Goal: Task Accomplishment & Management: Complete application form

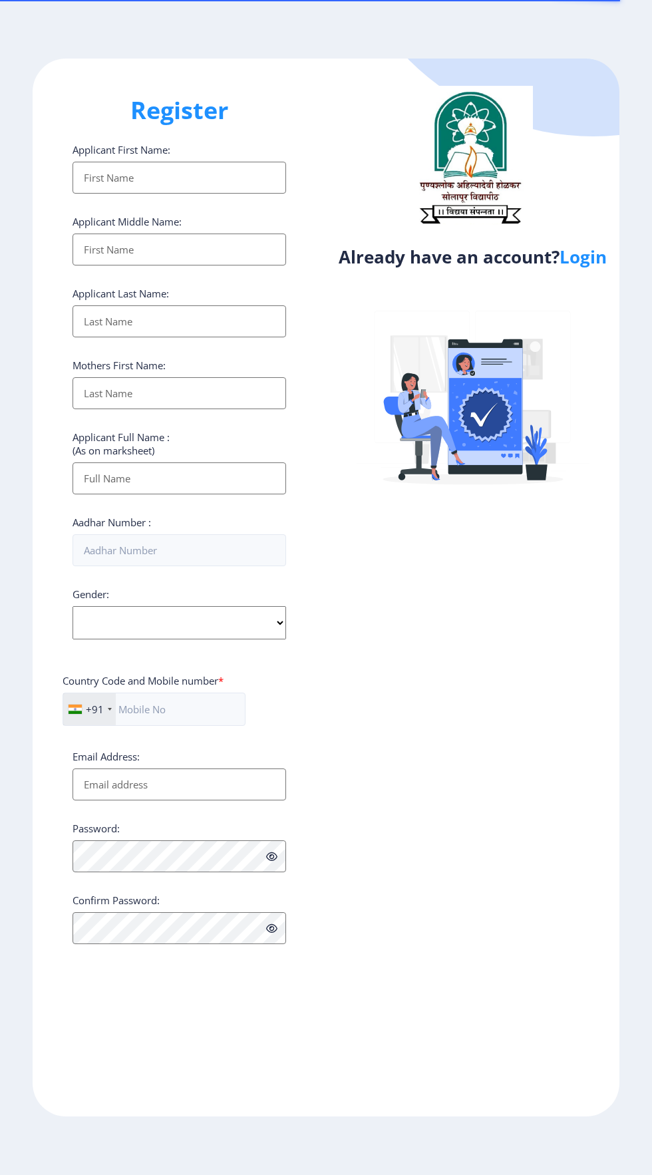
select select
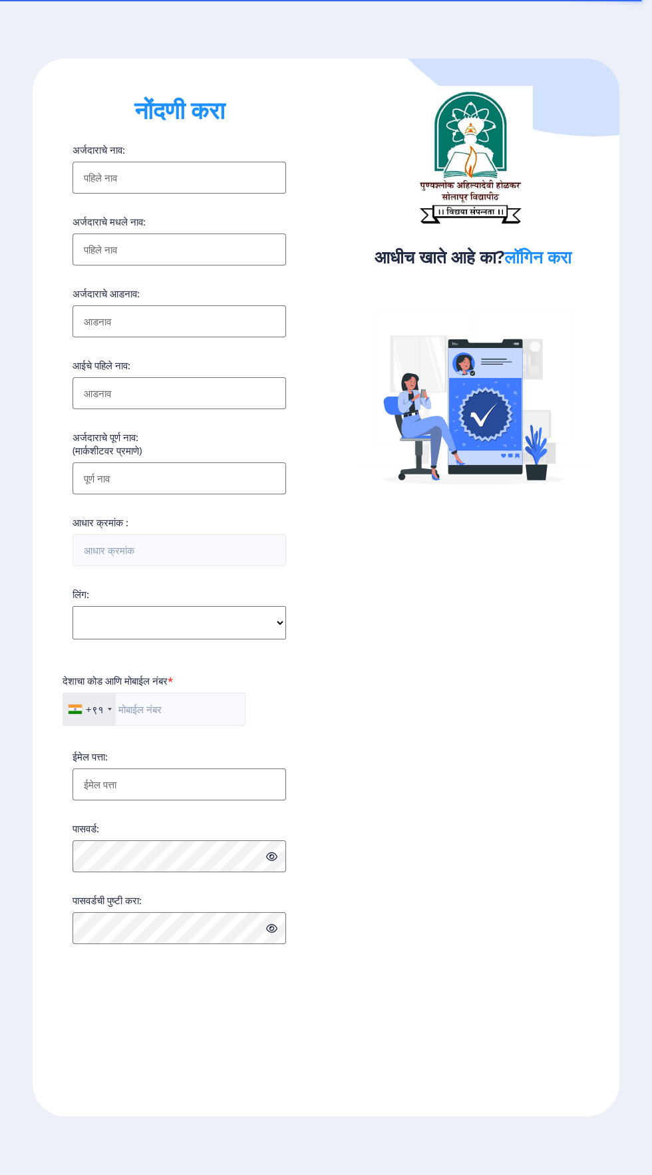
click at [571, 259] on font "लॉगिन करा" at bounding box center [537, 257] width 67 height 24
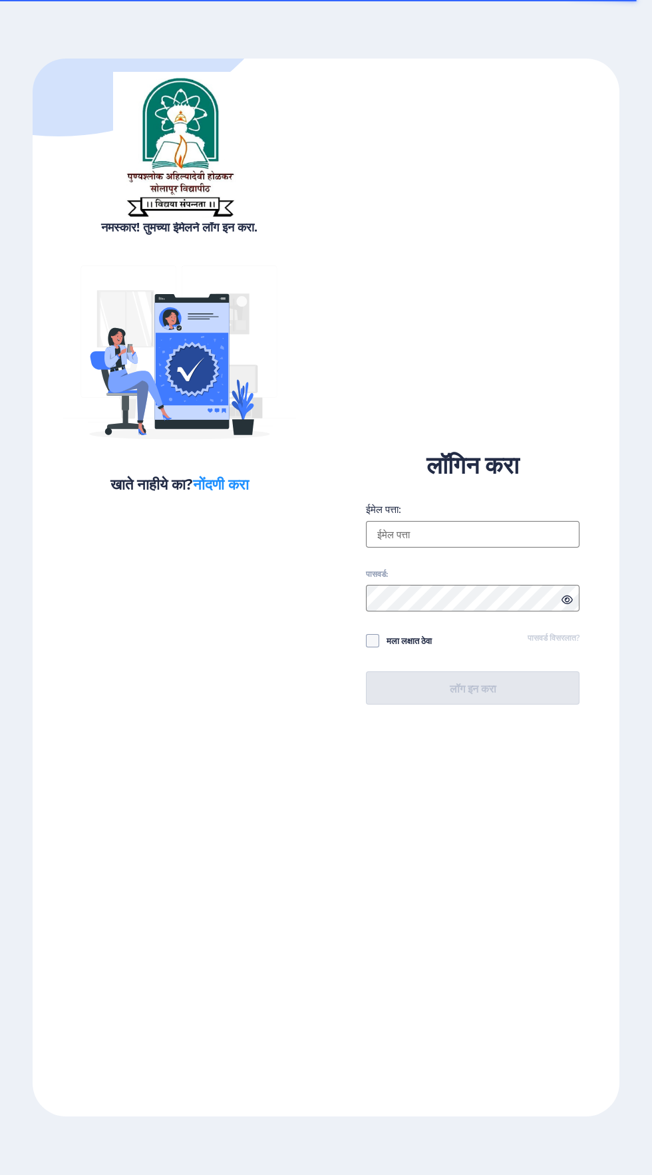
click at [476, 547] on input "ईमेल पत्ता:" at bounding box center [473, 534] width 214 height 27
type input "[EMAIL_ADDRESS][DOMAIN_NAME]"
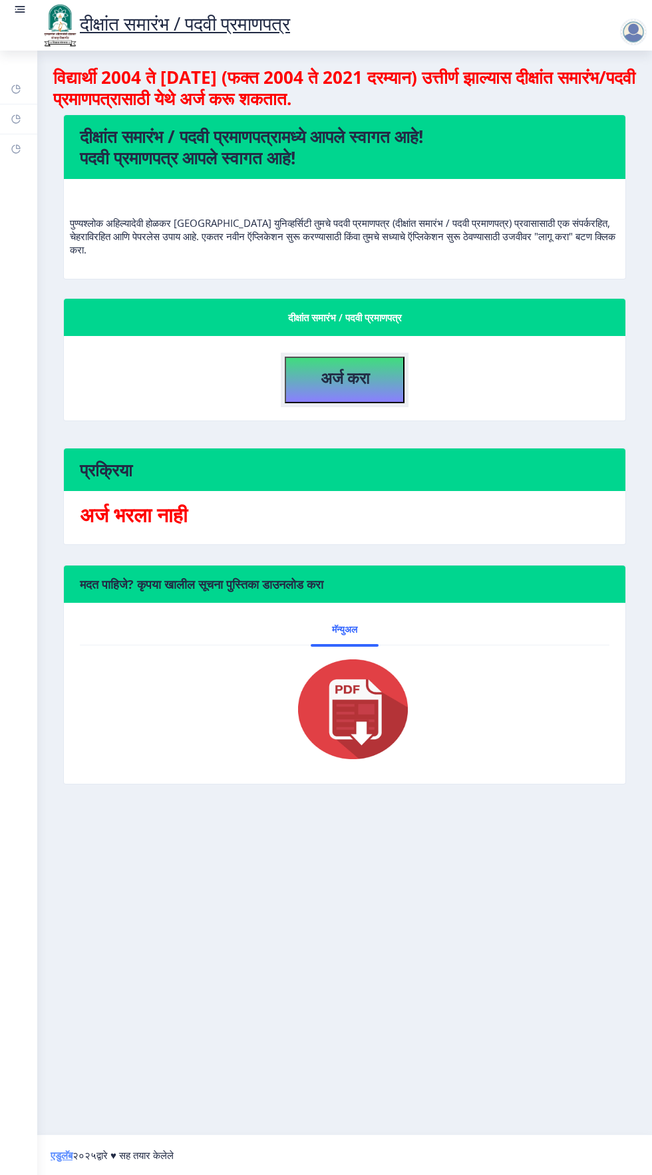
click at [351, 379] on font "अर्ज करा" at bounding box center [345, 378] width 49 height 22
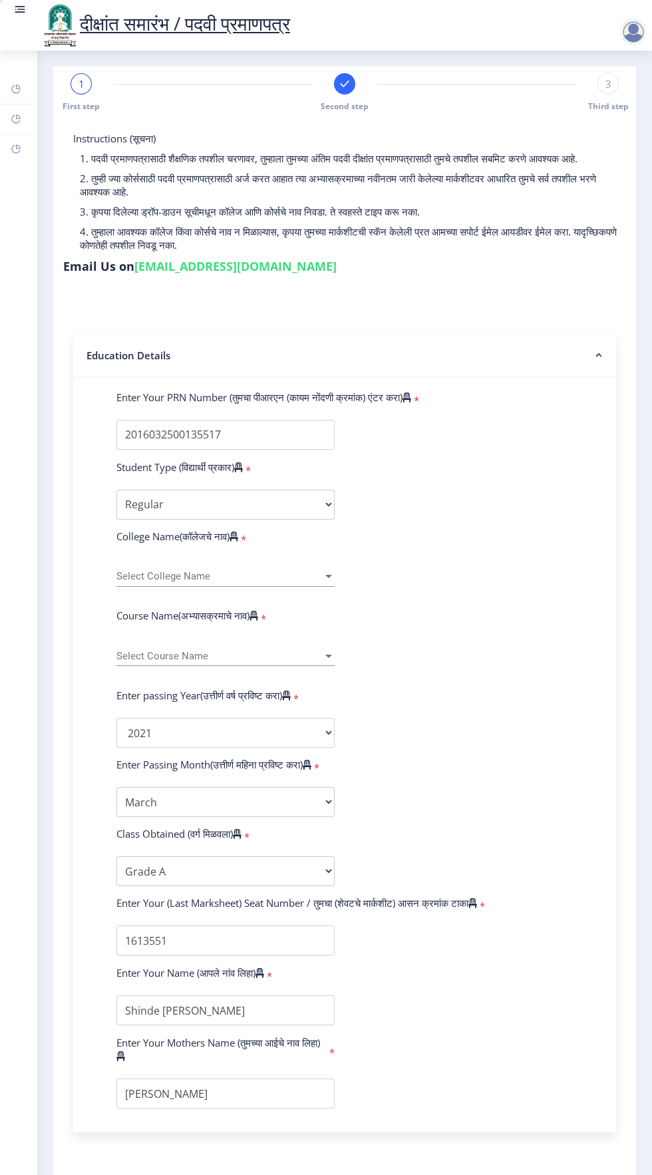
select select
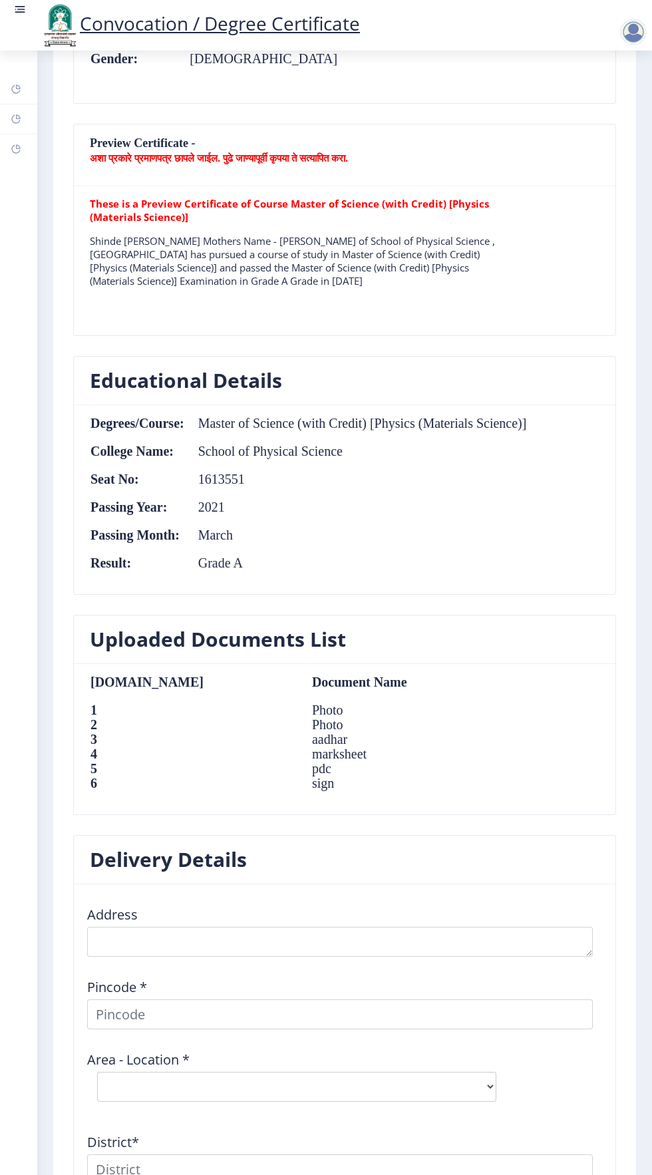
scroll to position [1062, 0]
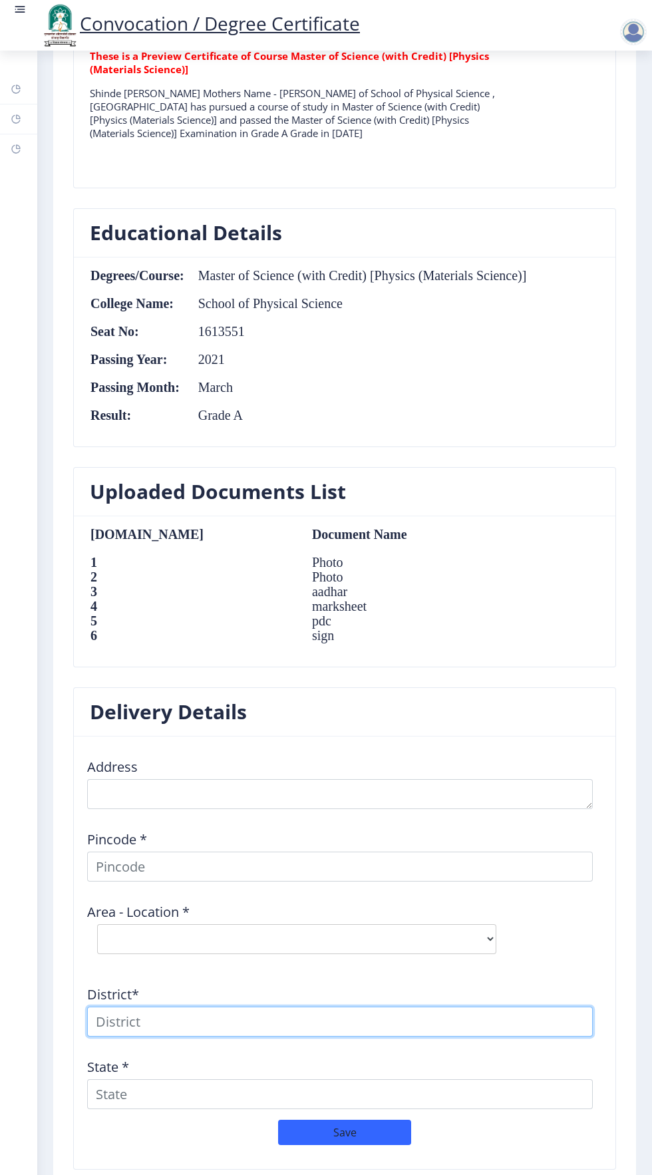
click at [504, 1006] on input at bounding box center [340, 1021] width 506 height 30
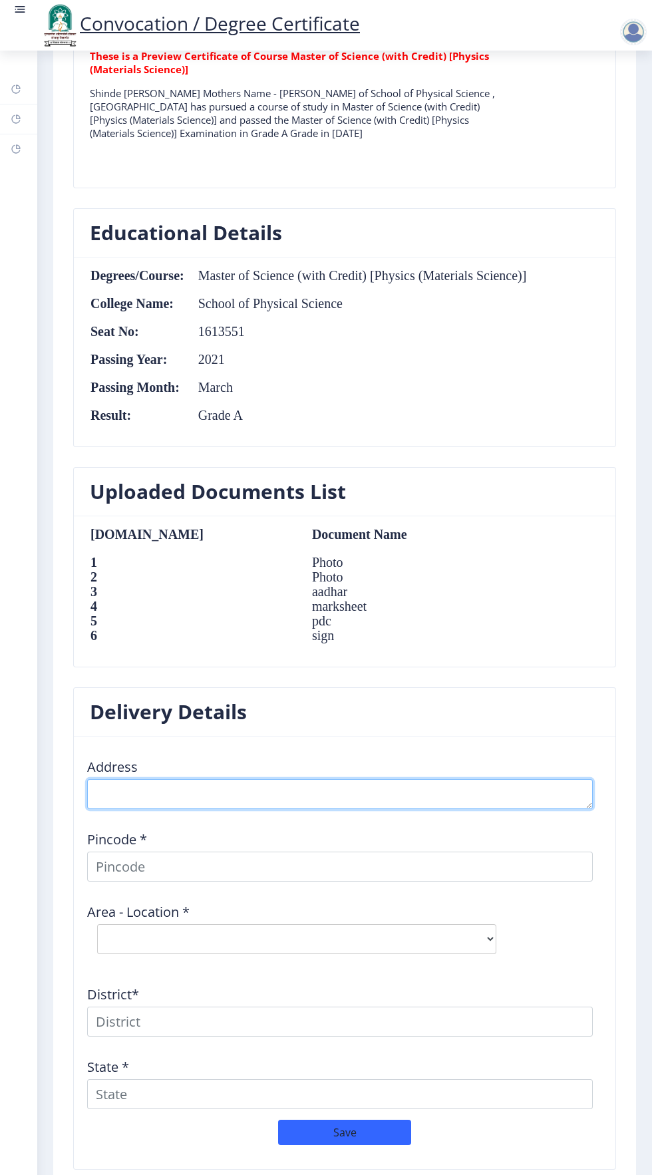
click at [524, 785] on textarea at bounding box center [340, 794] width 506 height 30
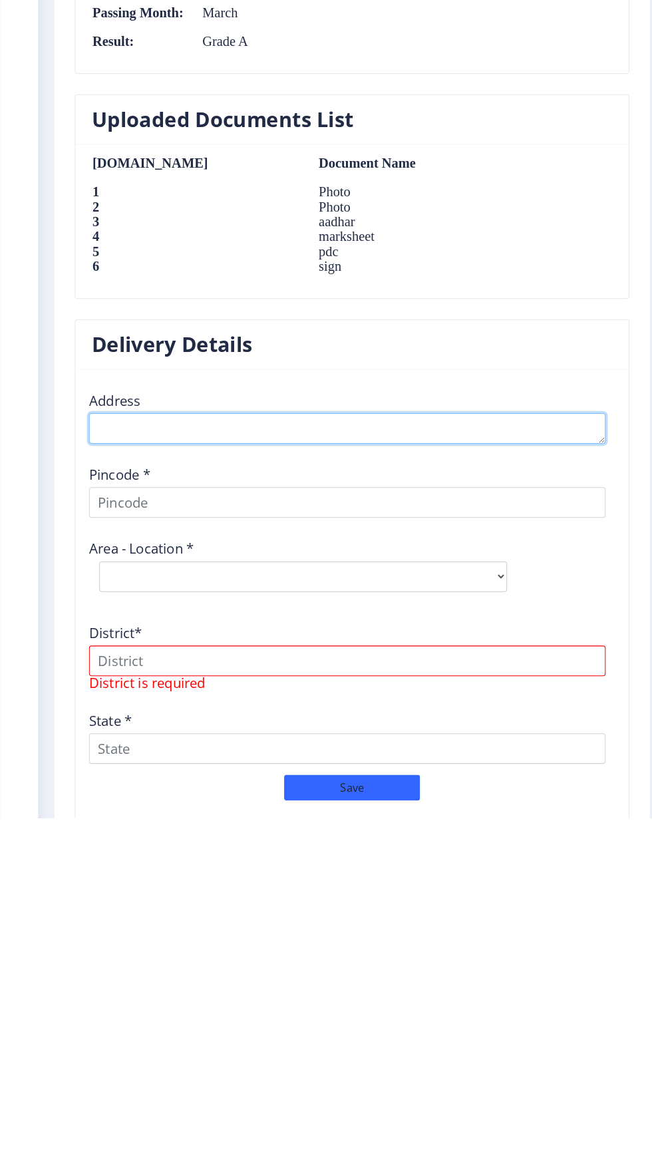
scroll to position [1067, 0]
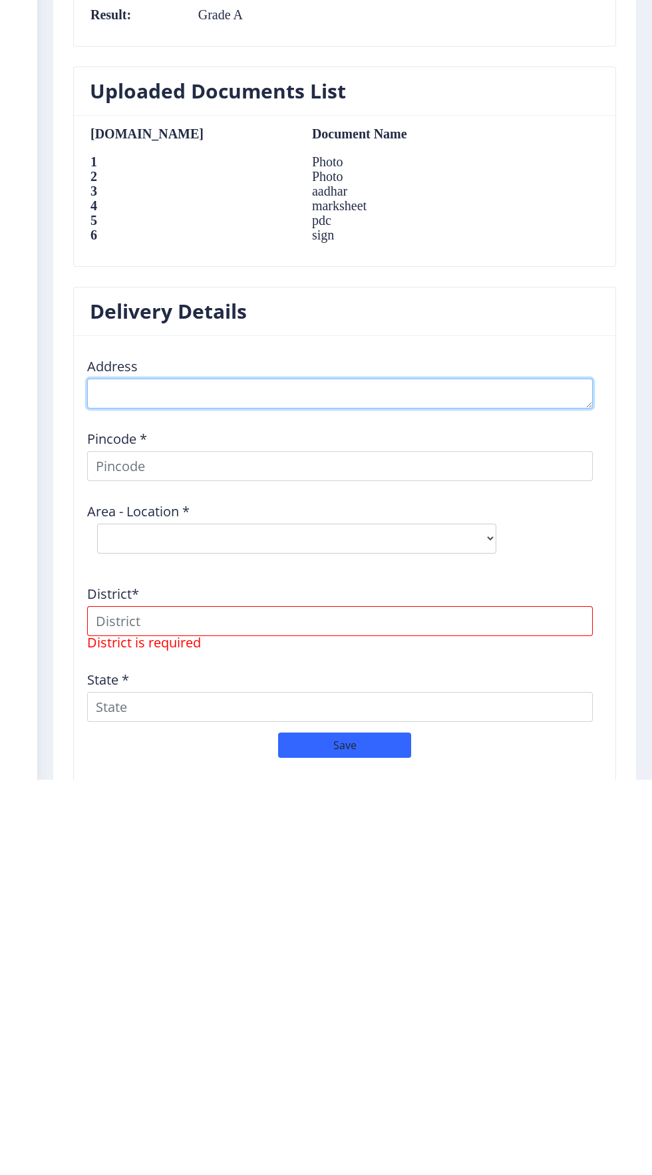
click at [233, 788] on textarea at bounding box center [340, 789] width 506 height 30
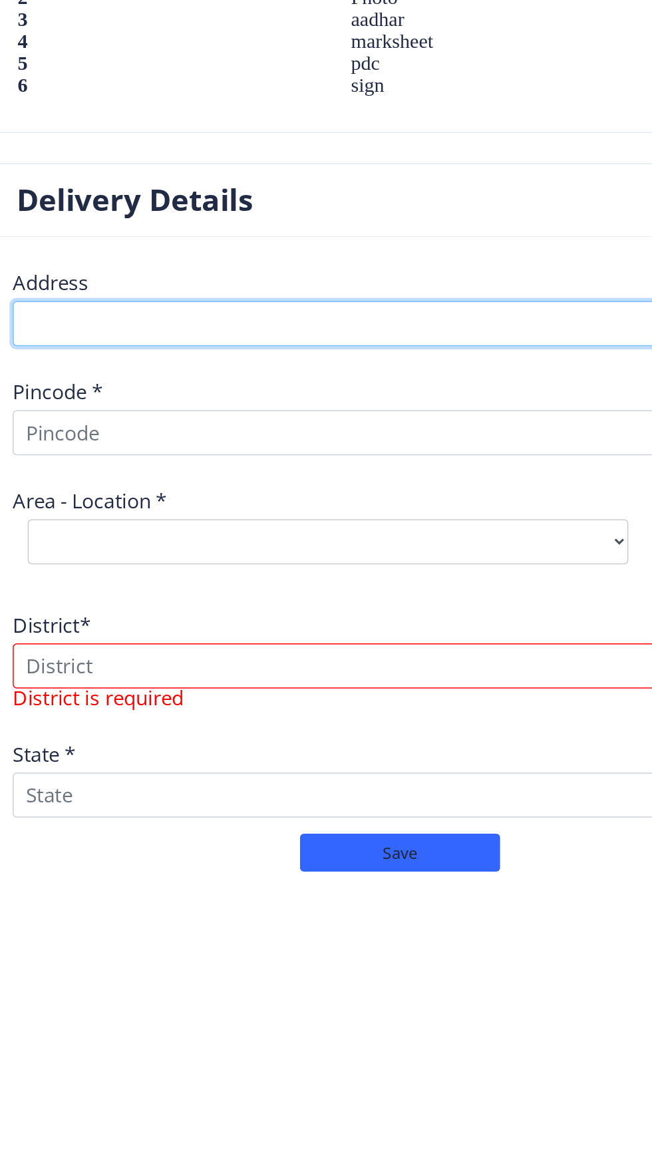
scroll to position [1068, 0]
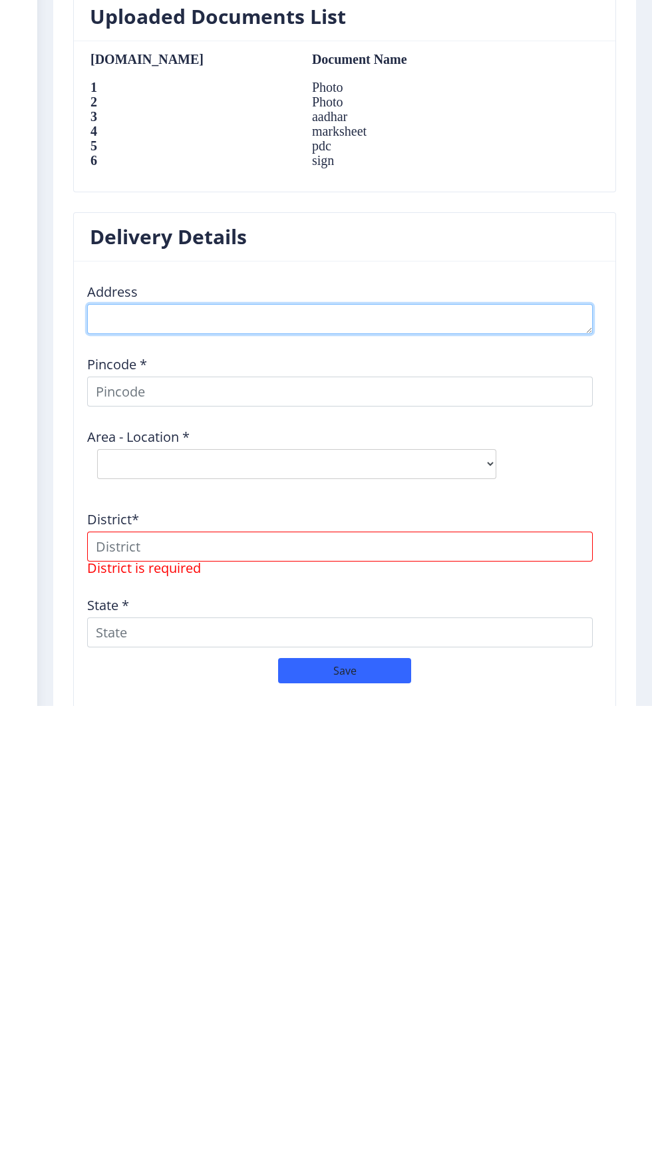
click at [197, 789] on textarea at bounding box center [340, 789] width 506 height 30
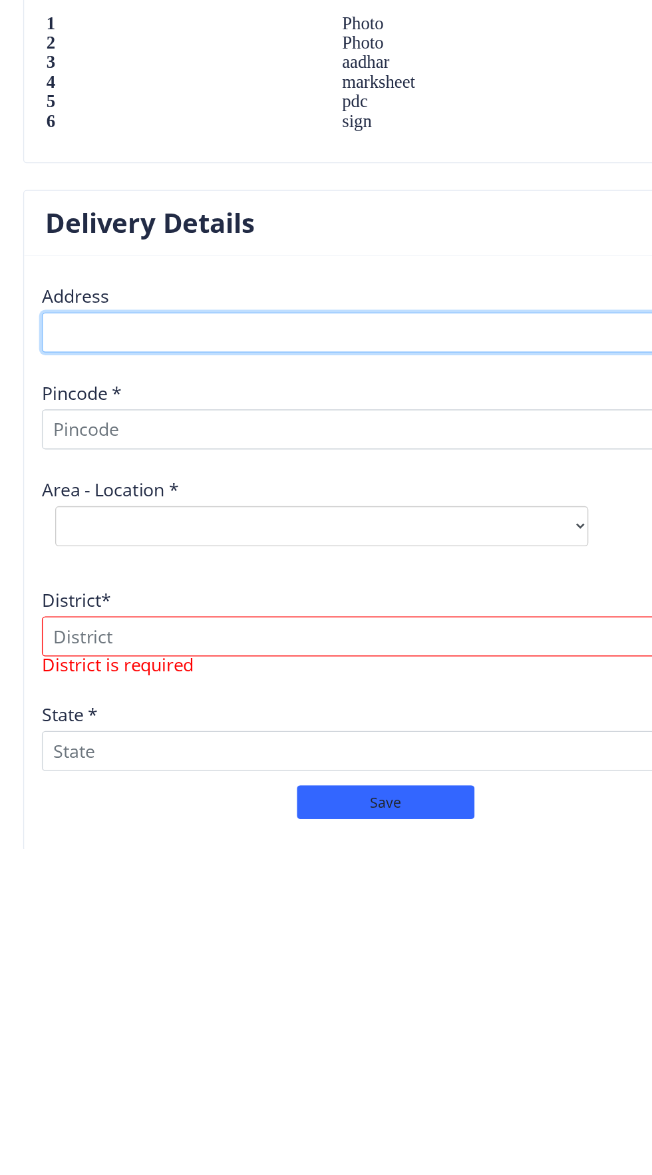
scroll to position [1067, 0]
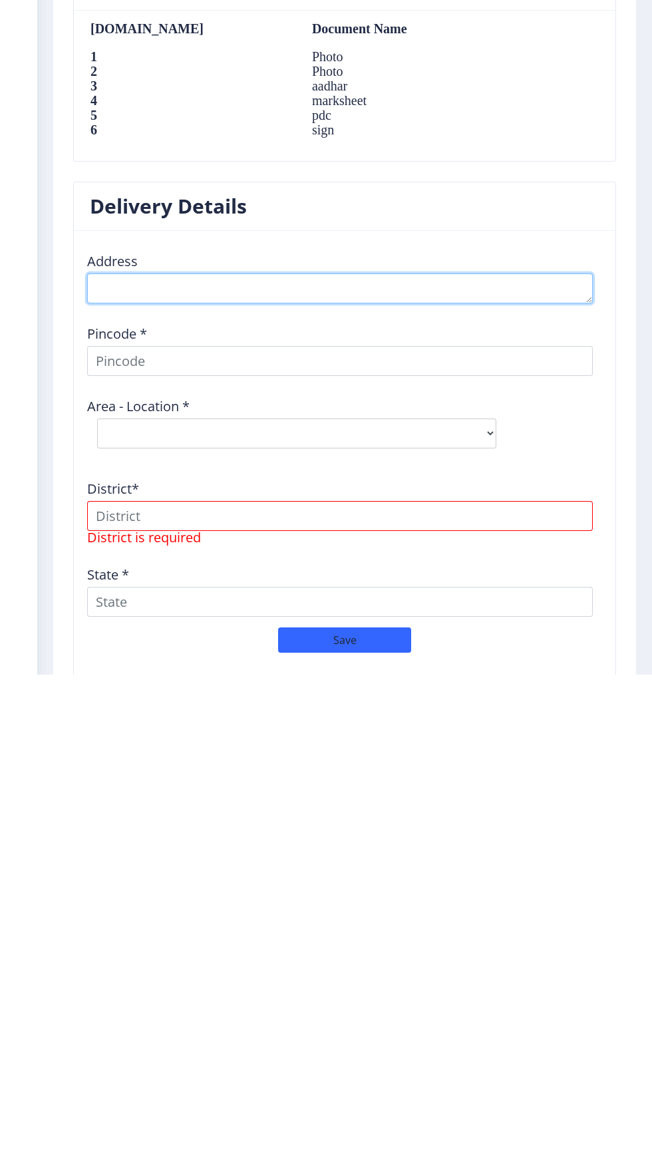
click at [247, 795] on textarea at bounding box center [340, 789] width 506 height 30
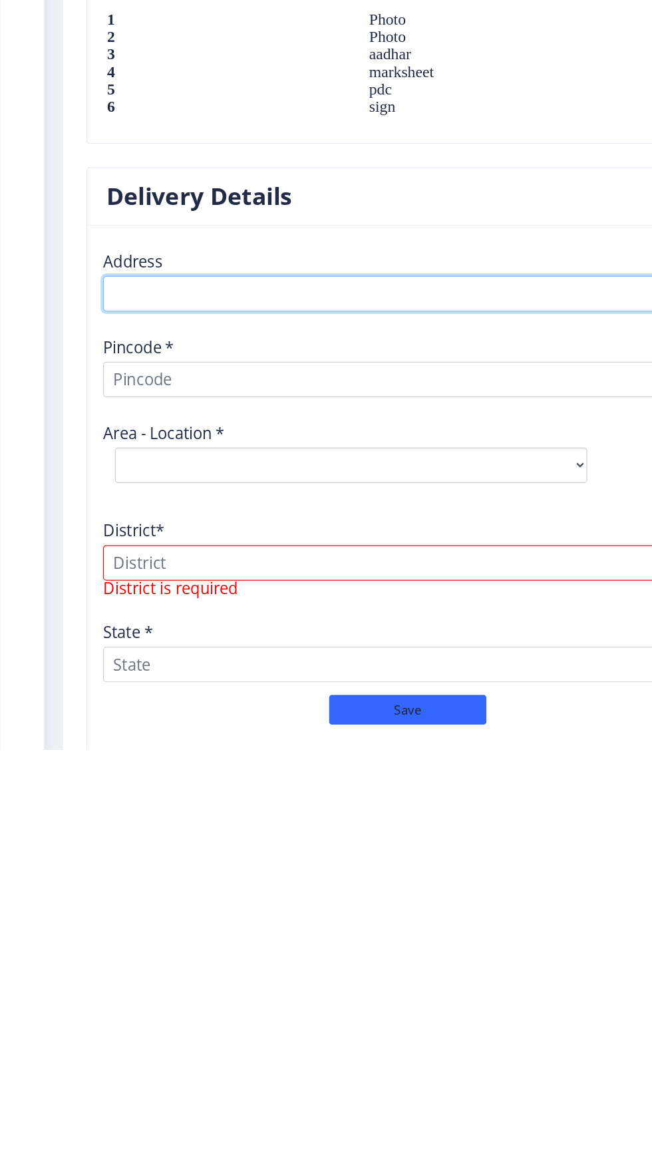
scroll to position [1068, 0]
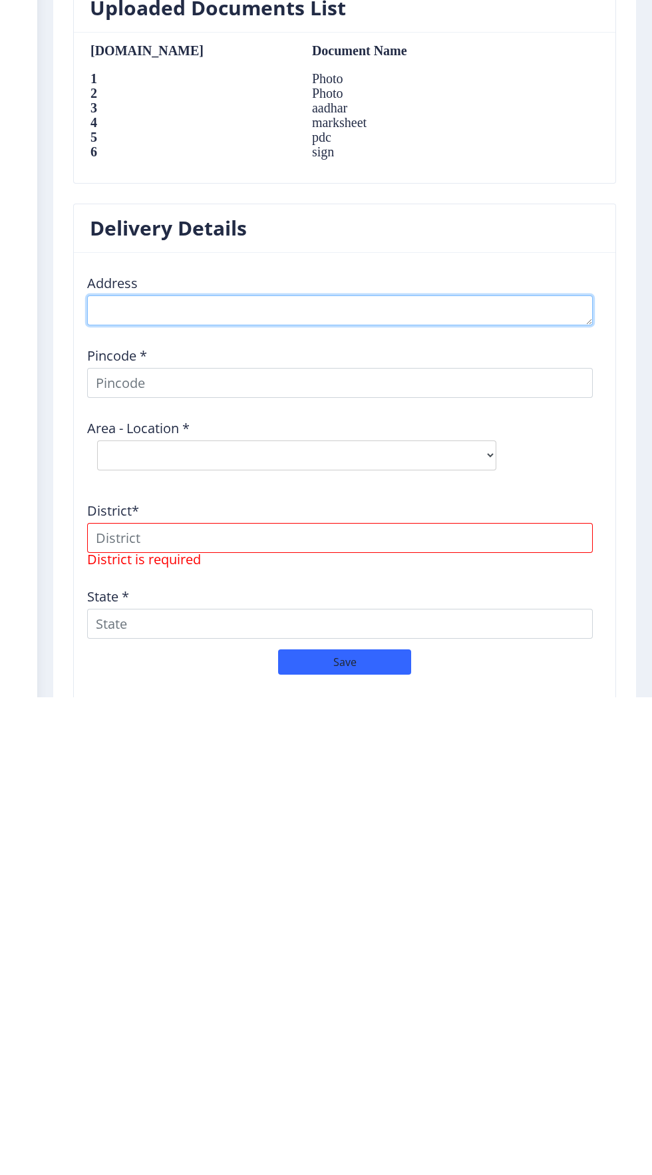
click at [214, 788] on textarea at bounding box center [340, 789] width 506 height 30
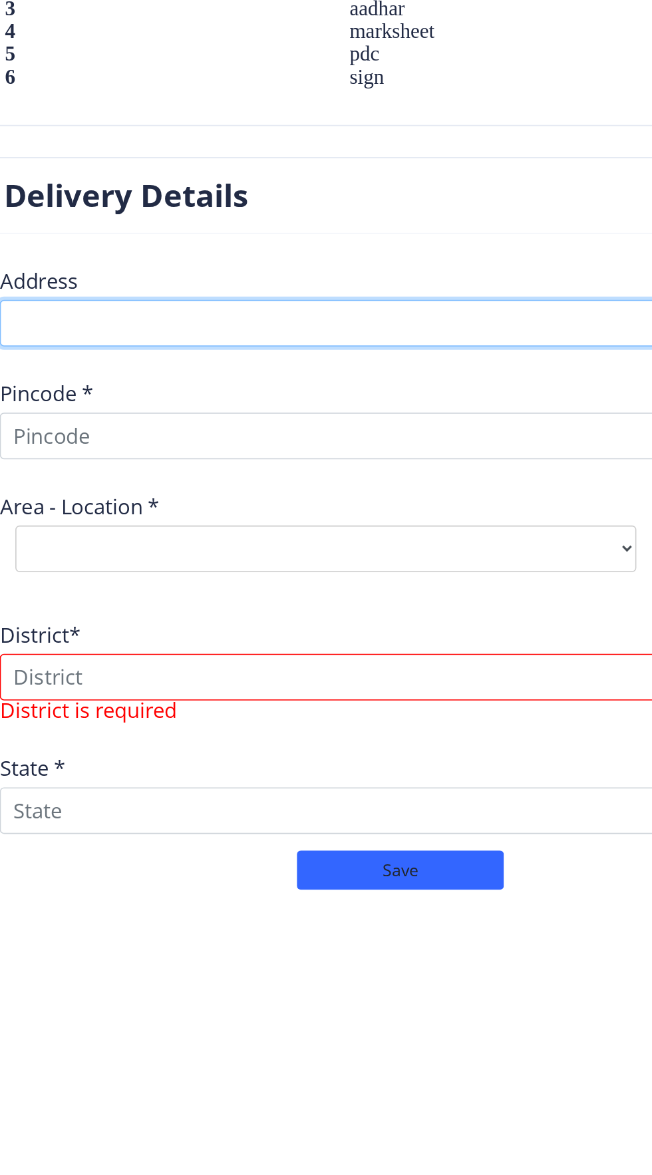
click at [331, 780] on textarea at bounding box center [340, 789] width 506 height 30
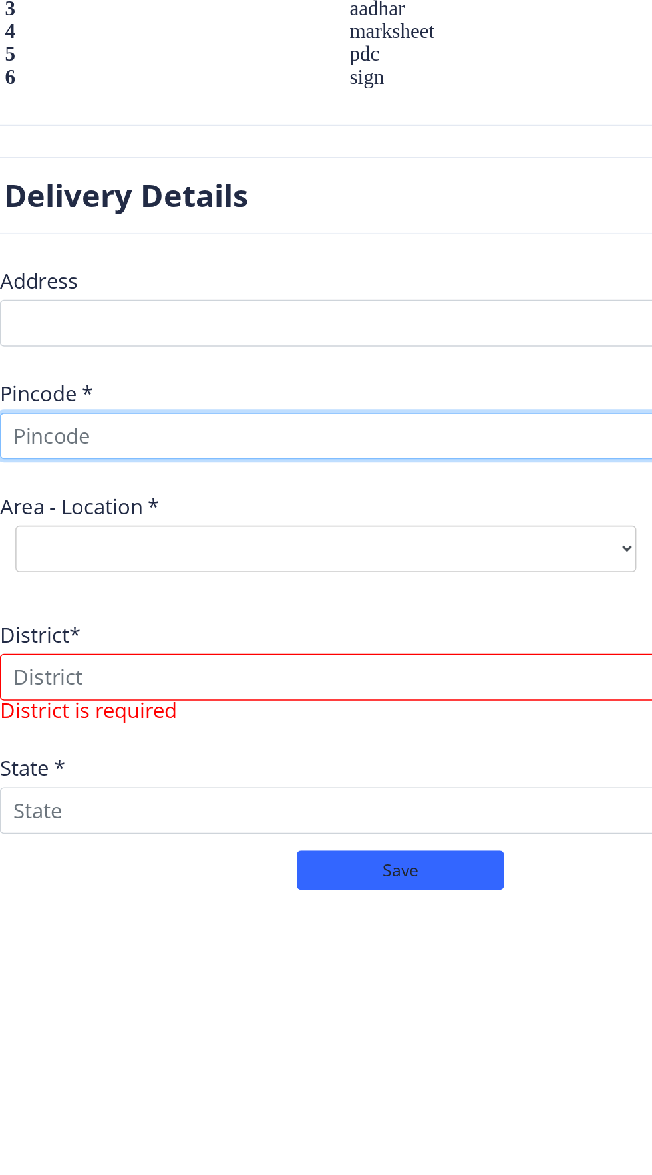
click at [258, 861] on input at bounding box center [340, 861] width 506 height 30
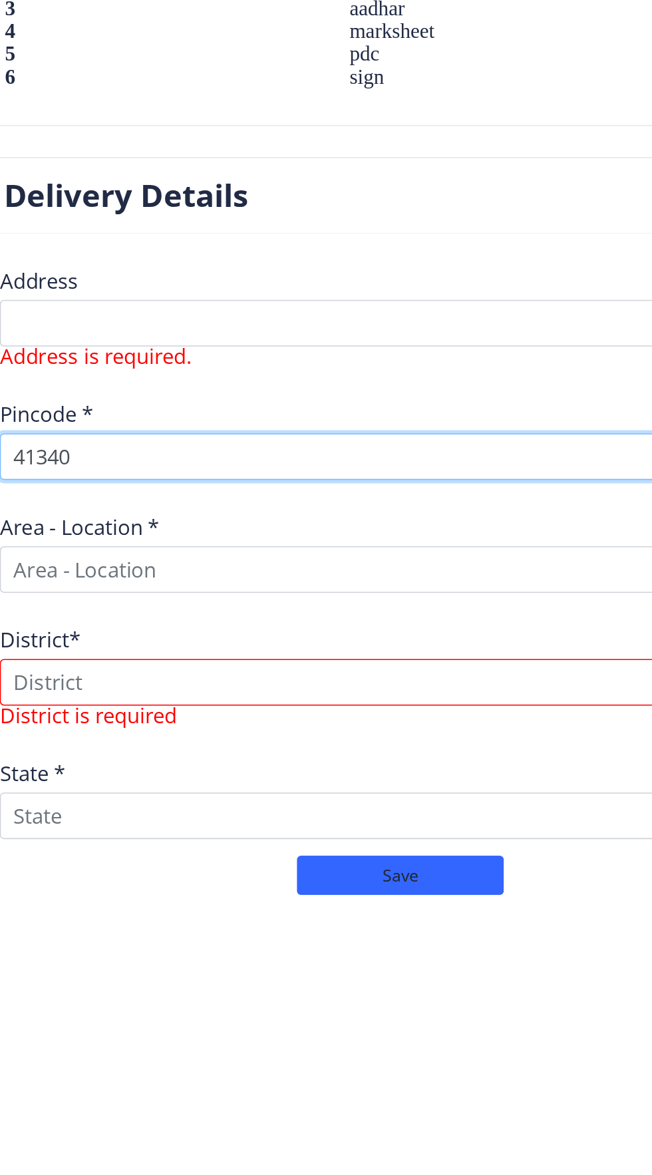
type input "41340"
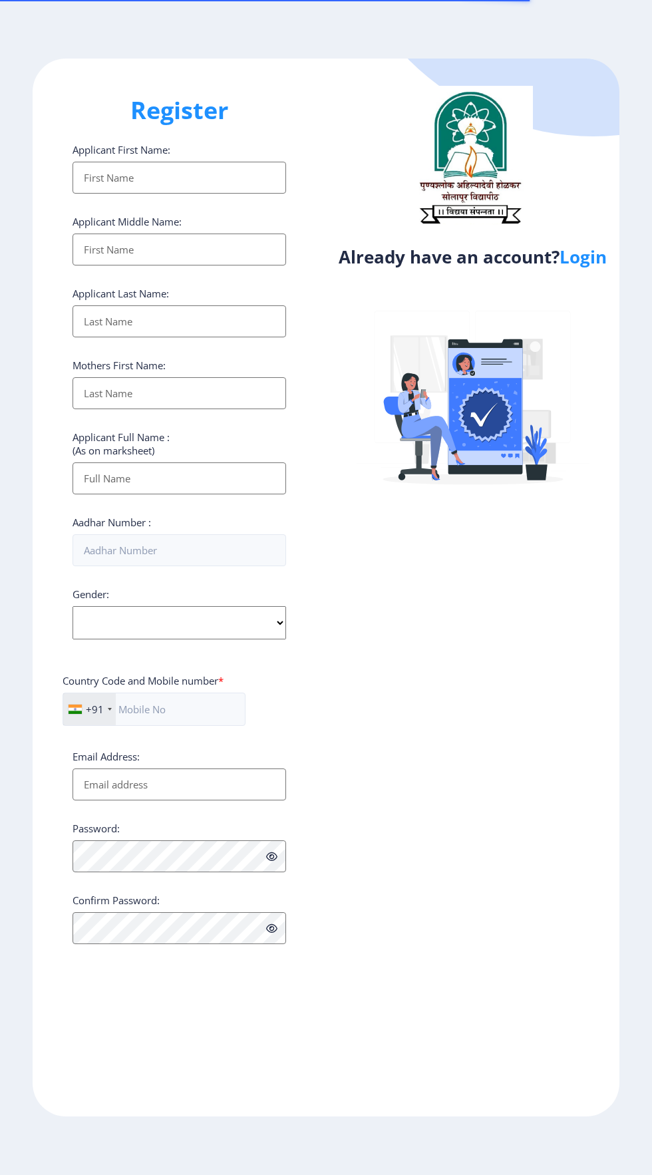
click at [579, 256] on link "Login" at bounding box center [582, 257] width 47 height 24
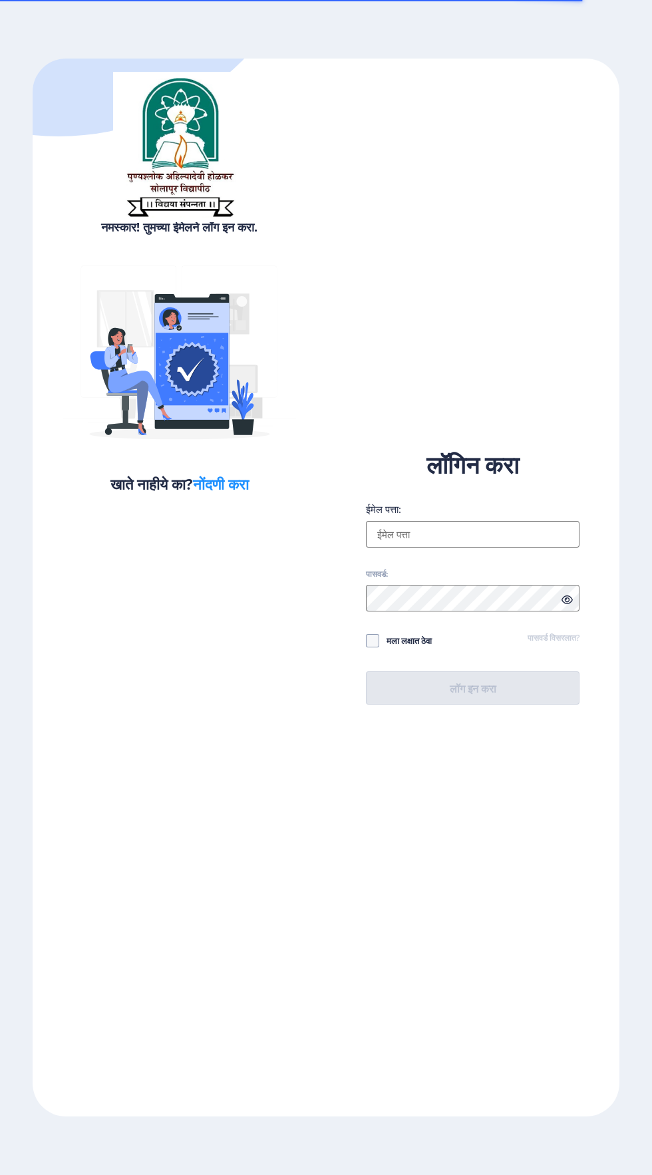
click at [480, 547] on input "ईमेल पत्ता:" at bounding box center [473, 534] width 214 height 27
type input "pshinde1356@gmail.com"
click at [527, 547] on input "ईमेल पत्ता:" at bounding box center [473, 534] width 214 height 27
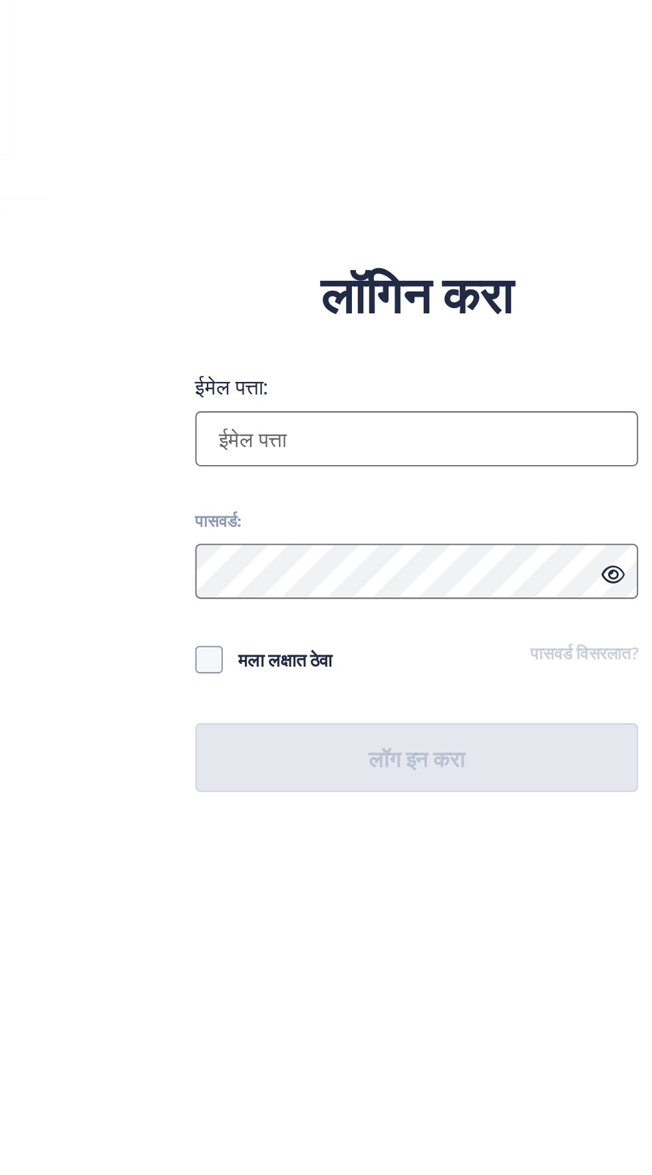
type input "pshinde1356@gmail.com"
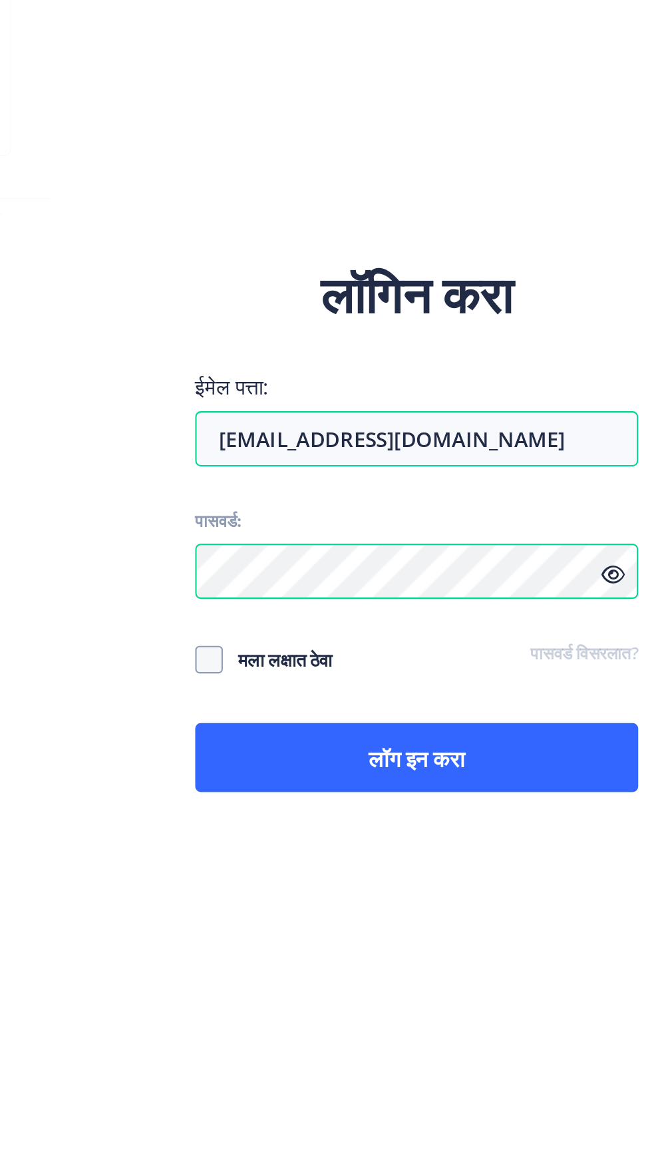
click at [561, 605] on icon at bounding box center [566, 600] width 11 height 10
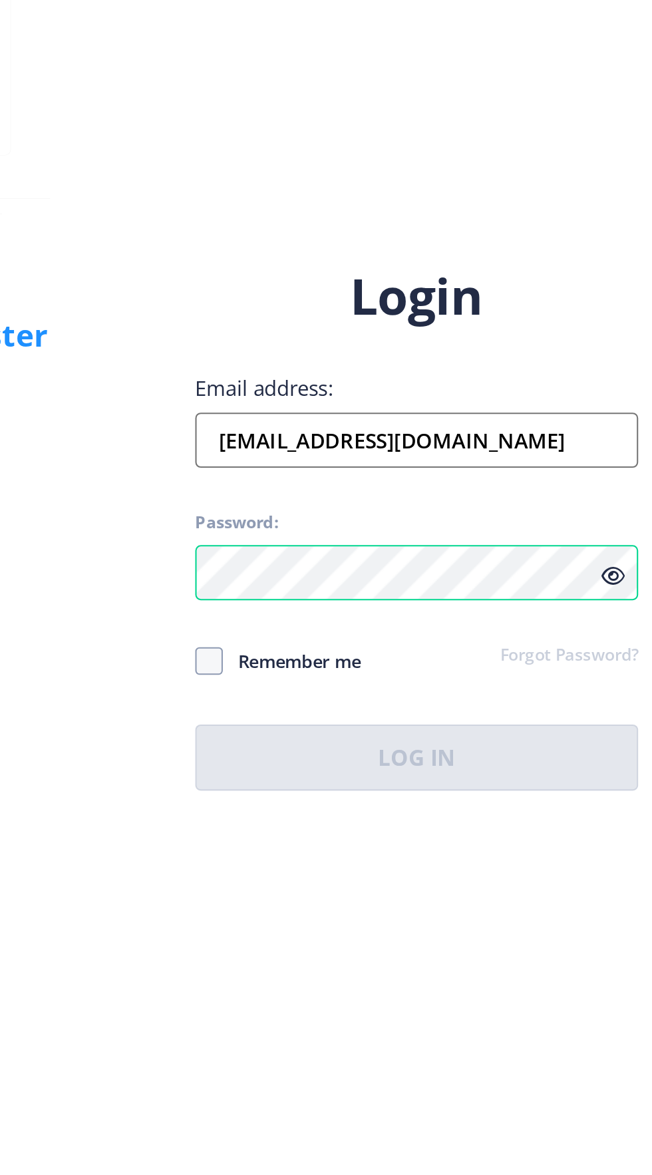
click at [373, 686] on div "Login Email address: pshinde1356@gmail.com Password: Remember me Forgot Passwor…" at bounding box center [473, 577] width 214 height 254
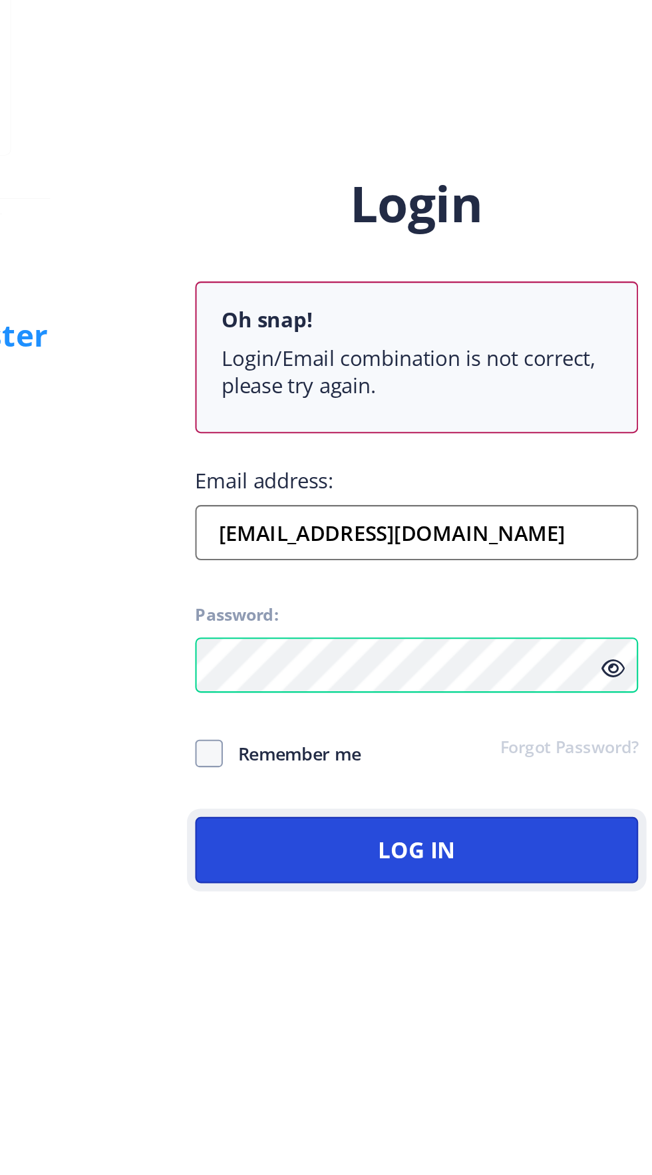
click at [463, 748] on button "Log In" at bounding box center [473, 732] width 214 height 32
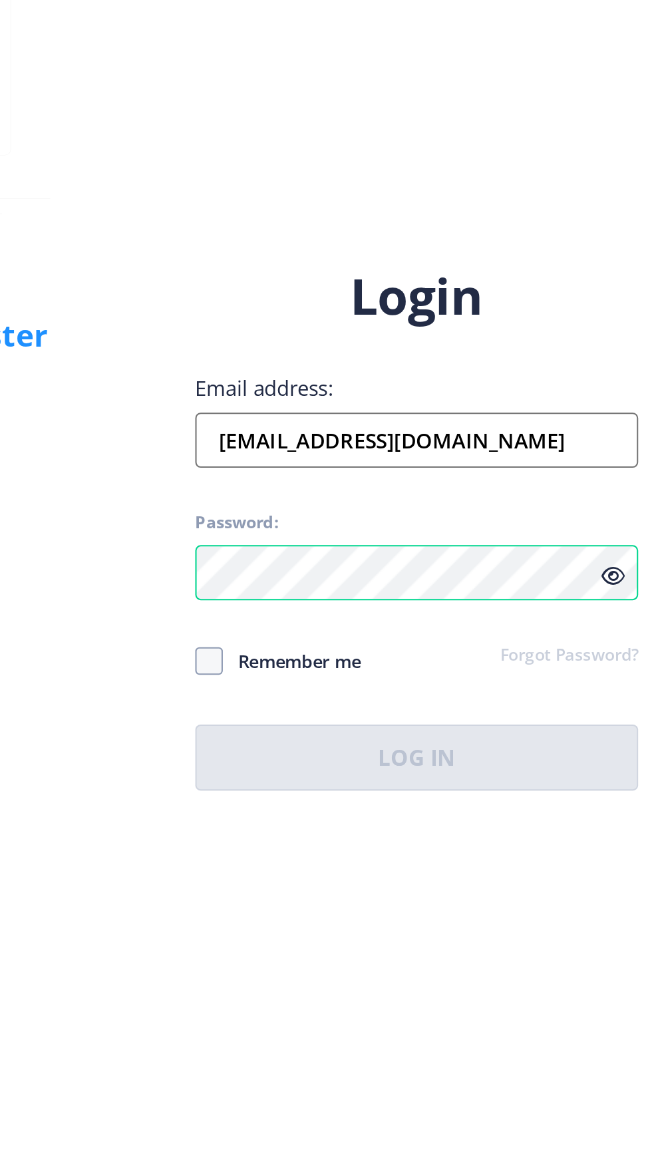
click at [375, 648] on span at bounding box center [372, 641] width 13 height 13
click at [367, 641] on input "Remember me" at bounding box center [366, 641] width 1 height 1
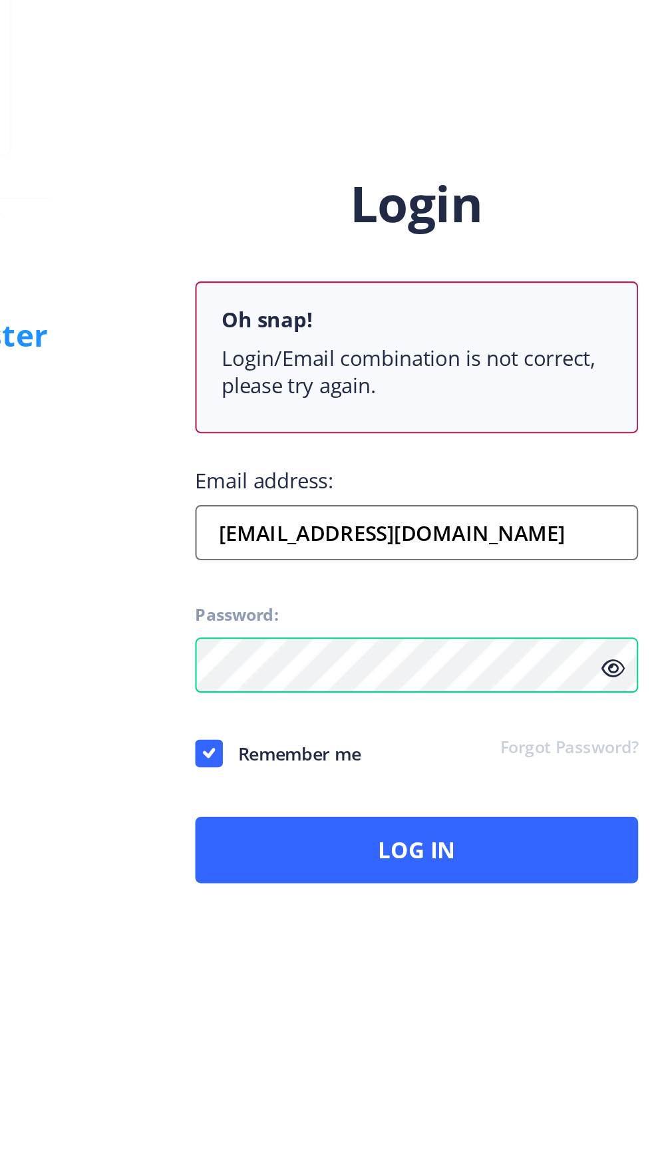
click at [563, 650] on icon at bounding box center [566, 645] width 11 height 10
click at [372, 688] on use at bounding box center [372, 685] width 6 height 5
click at [367, 686] on input "Remember me" at bounding box center [366, 685] width 1 height 1
click at [367, 692] on span at bounding box center [372, 685] width 13 height 13
click at [367, 686] on input "Remember me" at bounding box center [366, 685] width 1 height 1
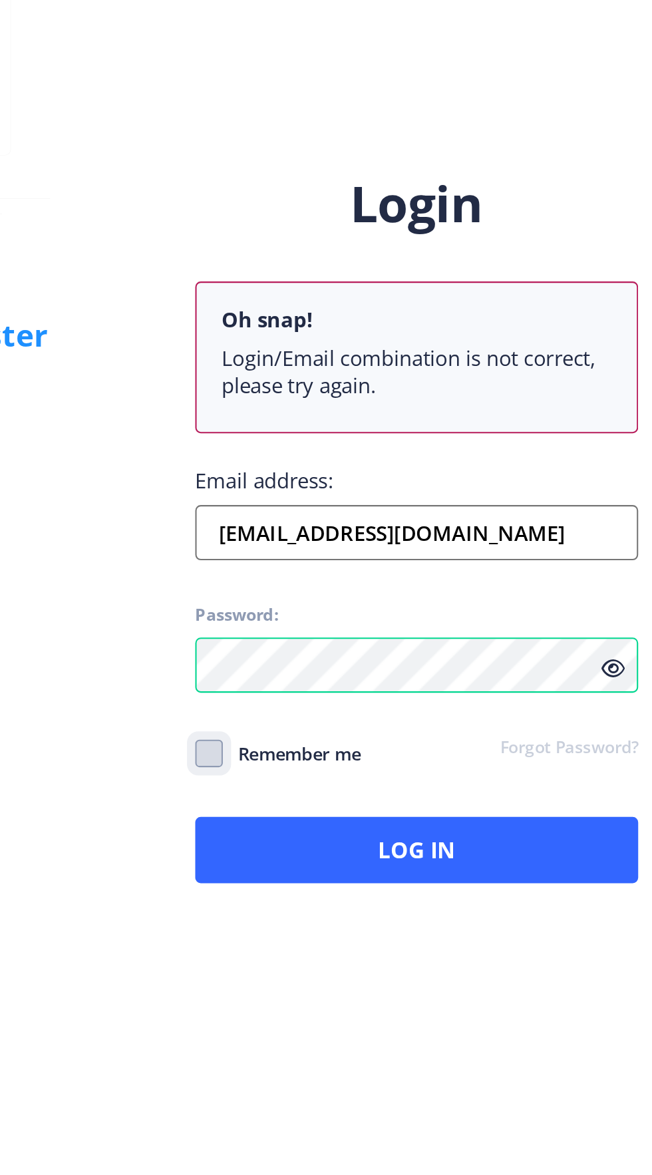
checkbox input "true"
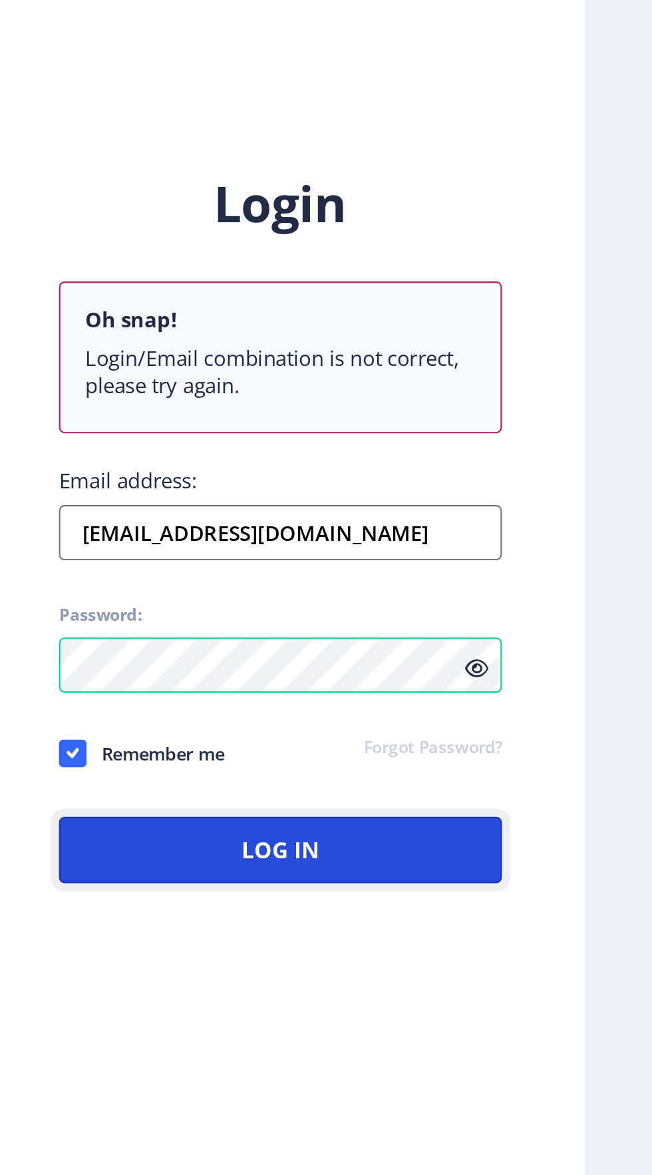
click at [502, 748] on button "Log In" at bounding box center [473, 732] width 214 height 32
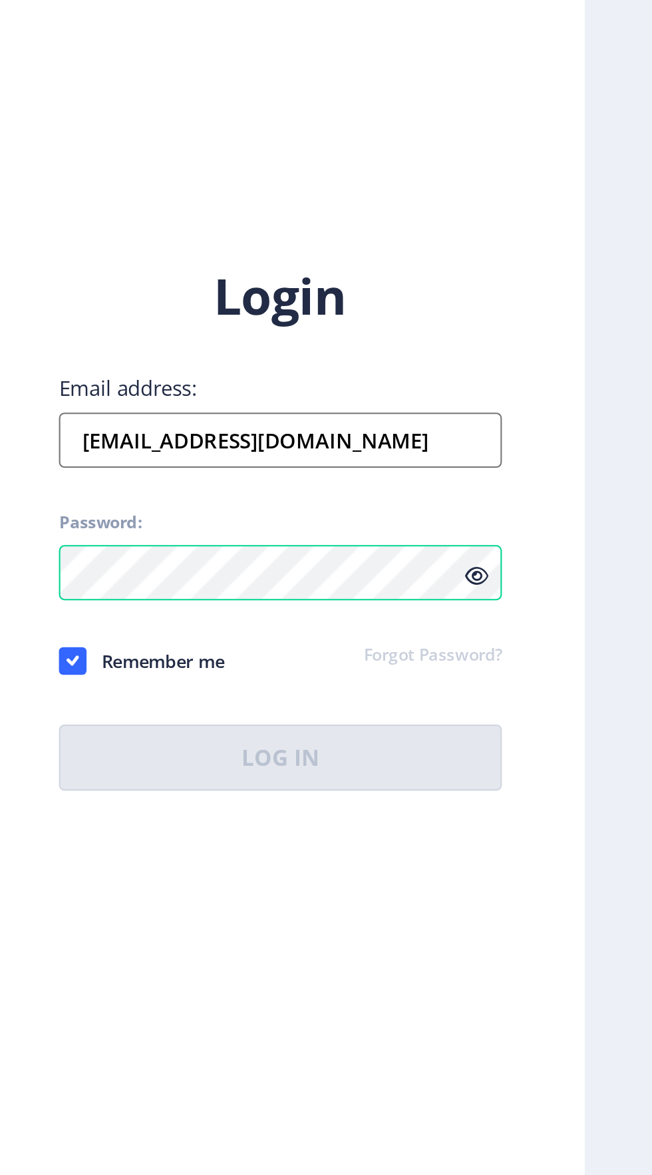
scroll to position [45, 0]
select select
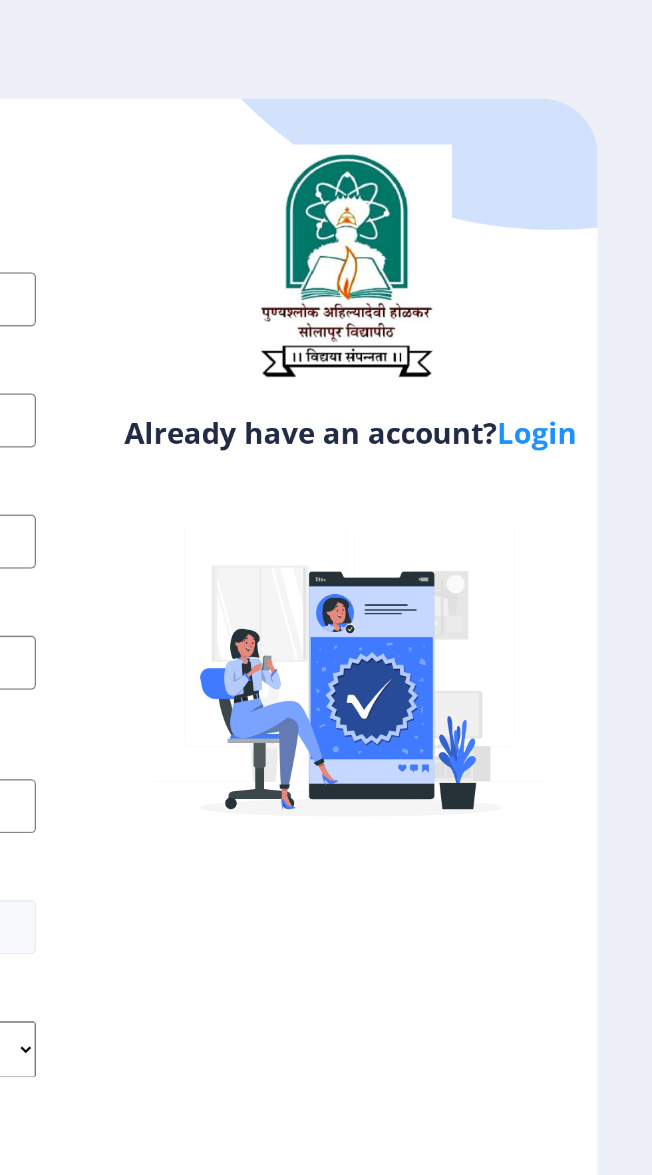
click at [595, 261] on link "Login" at bounding box center [582, 257] width 47 height 24
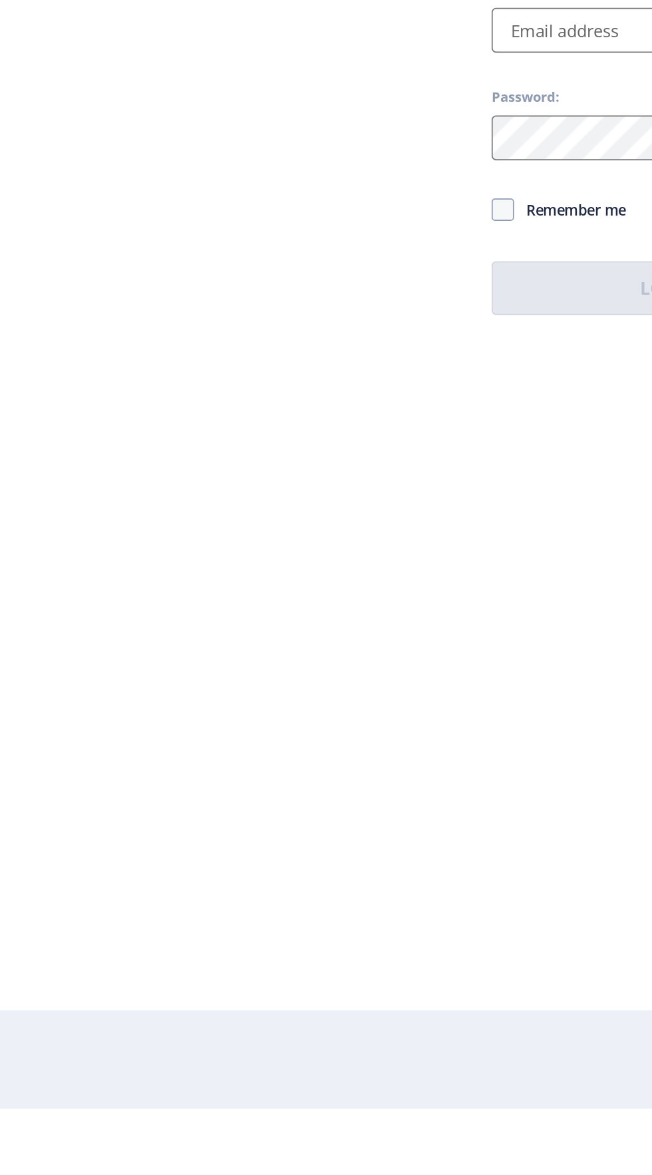
scroll to position [76, 0]
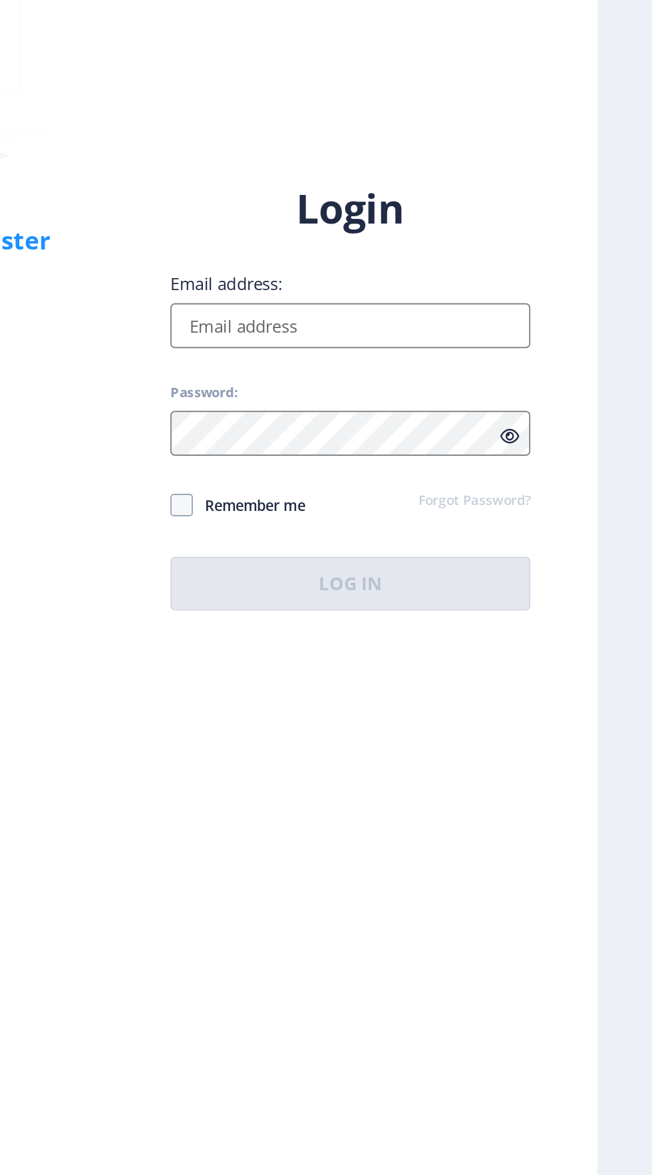
click at [492, 522] on input "Email address:" at bounding box center [473, 535] width 214 height 27
type input "[EMAIL_ADDRESS][DOMAIN_NAME]"
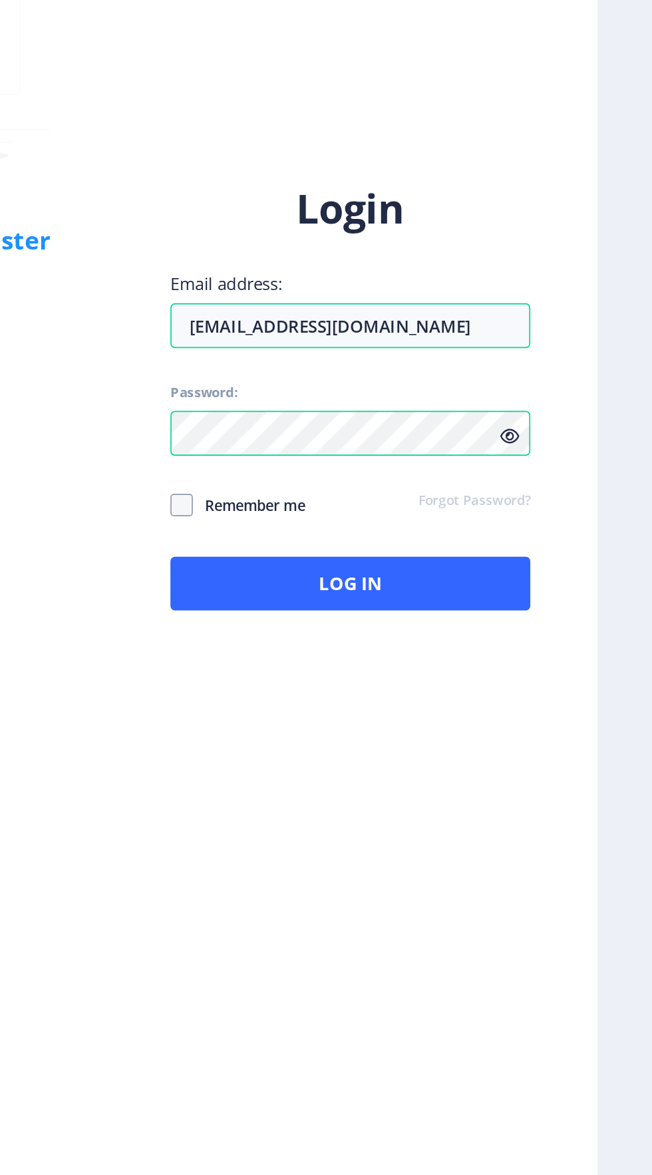
click at [375, 635] on span at bounding box center [372, 641] width 13 height 13
click at [367, 641] on input "Remember me" at bounding box center [366, 641] width 1 height 1
checkbox input "true"
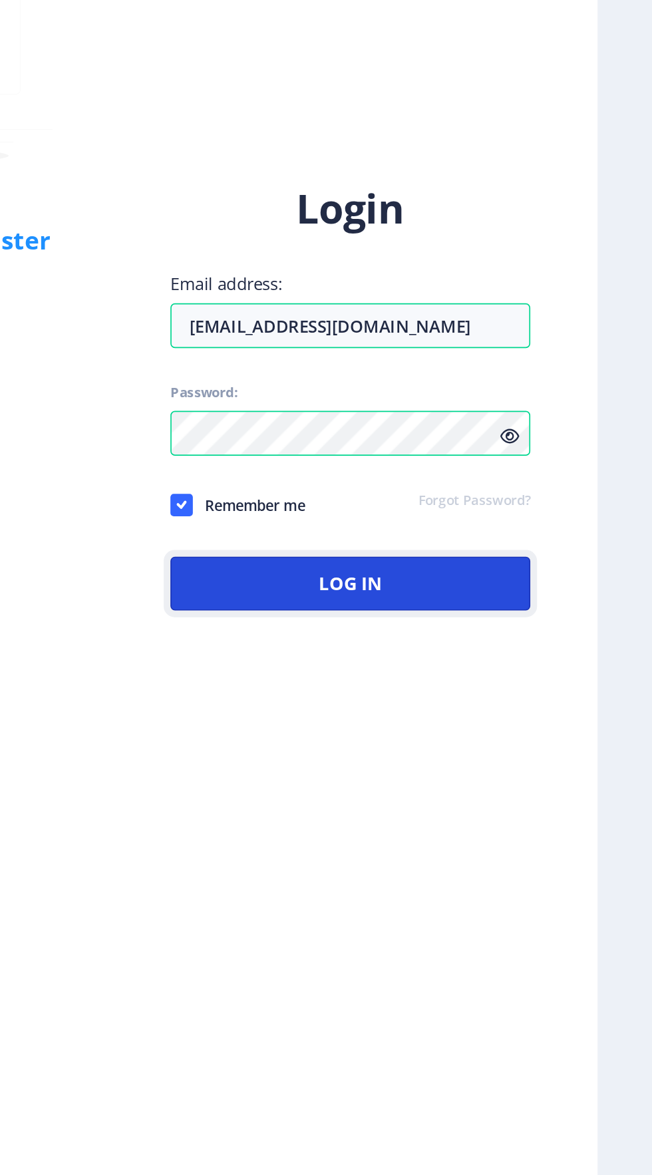
click at [458, 672] on button "Log In" at bounding box center [473, 688] width 214 height 32
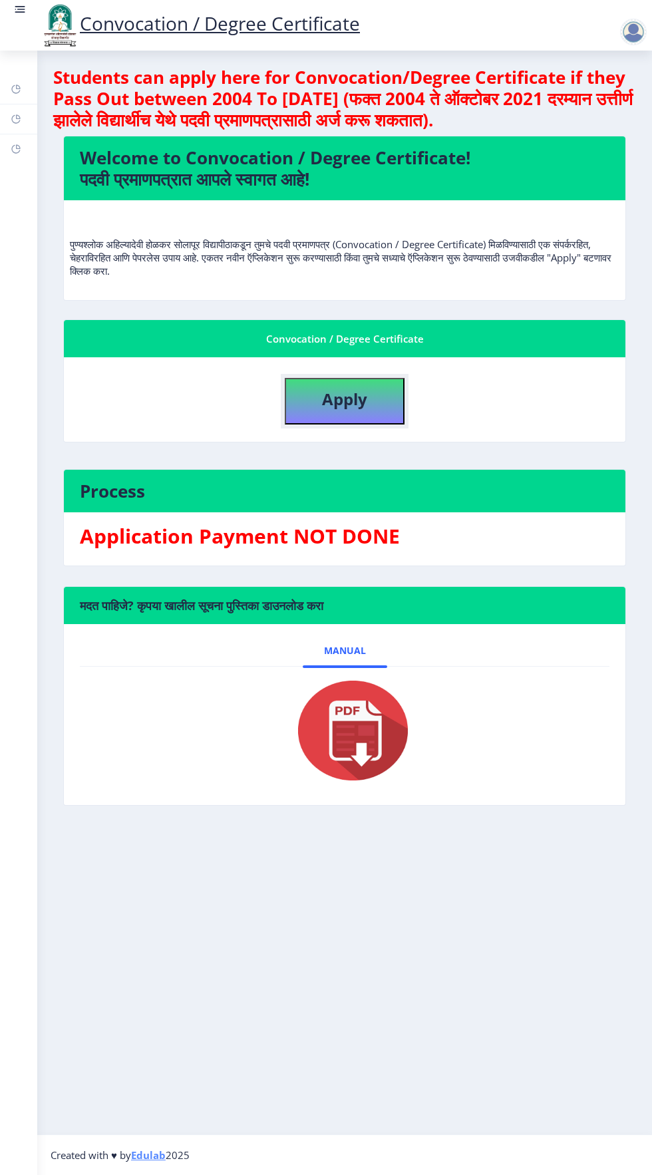
click at [365, 388] on b "Apply" at bounding box center [344, 399] width 45 height 22
select select
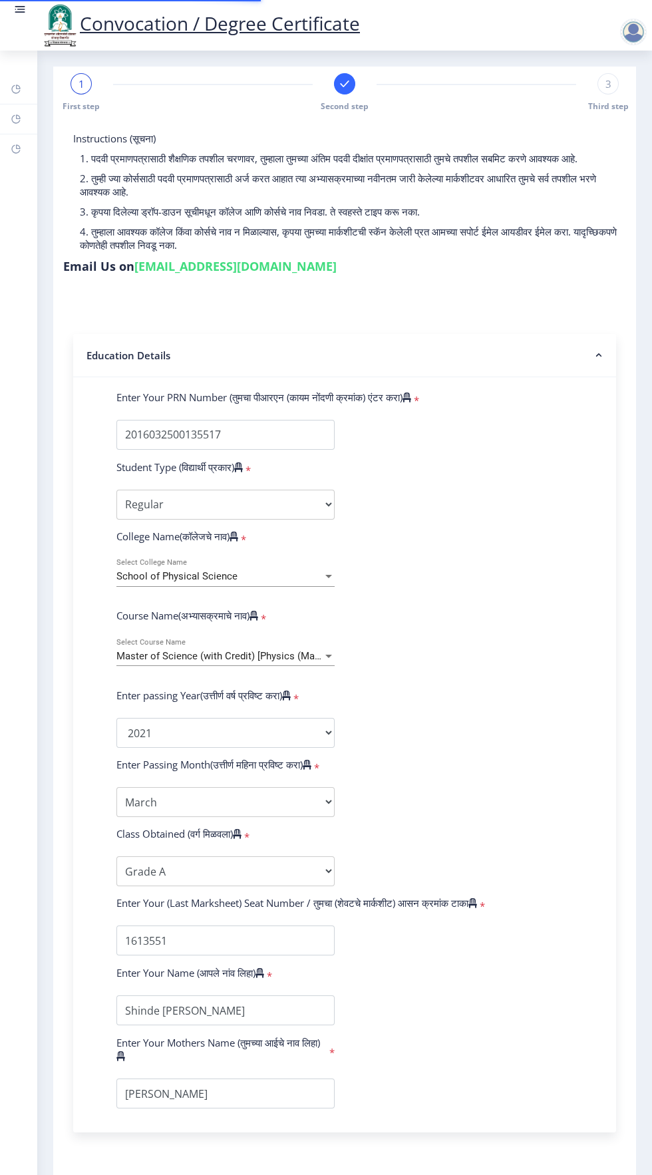
select select
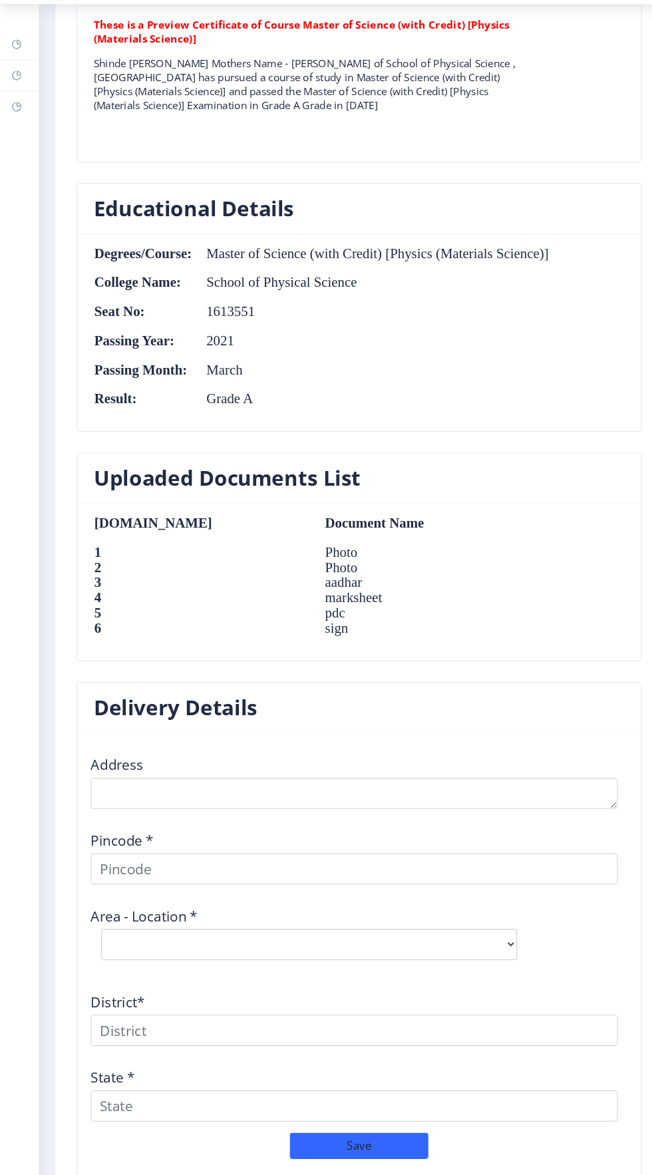
scroll to position [1062, 0]
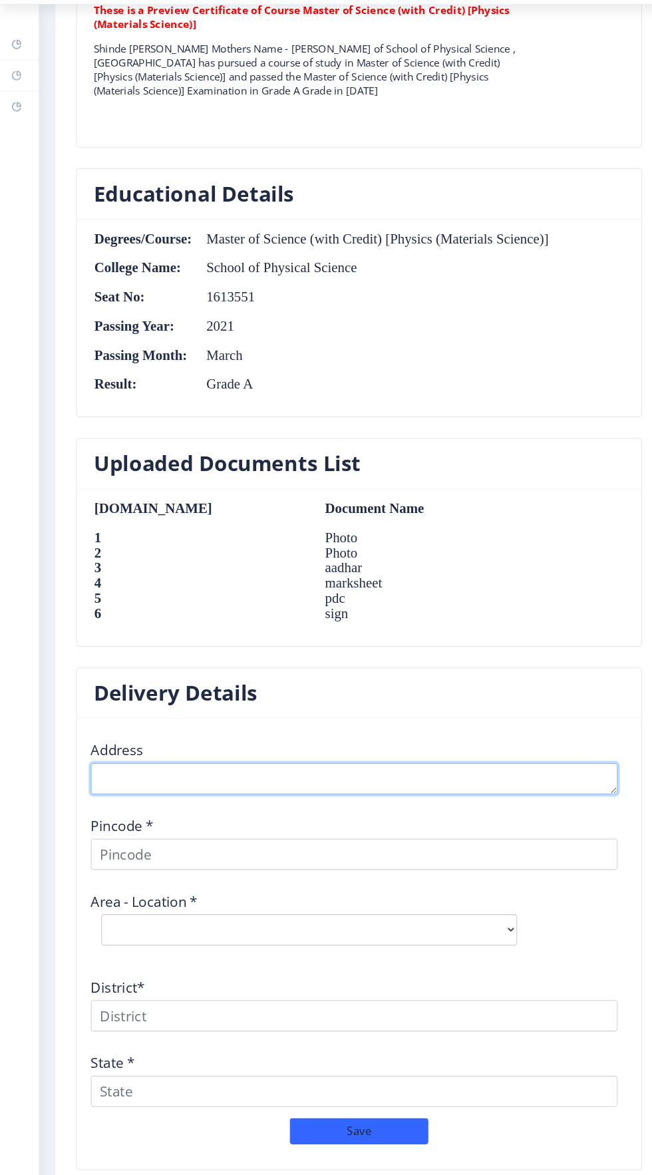
click at [332, 779] on textarea at bounding box center [340, 794] width 506 height 30
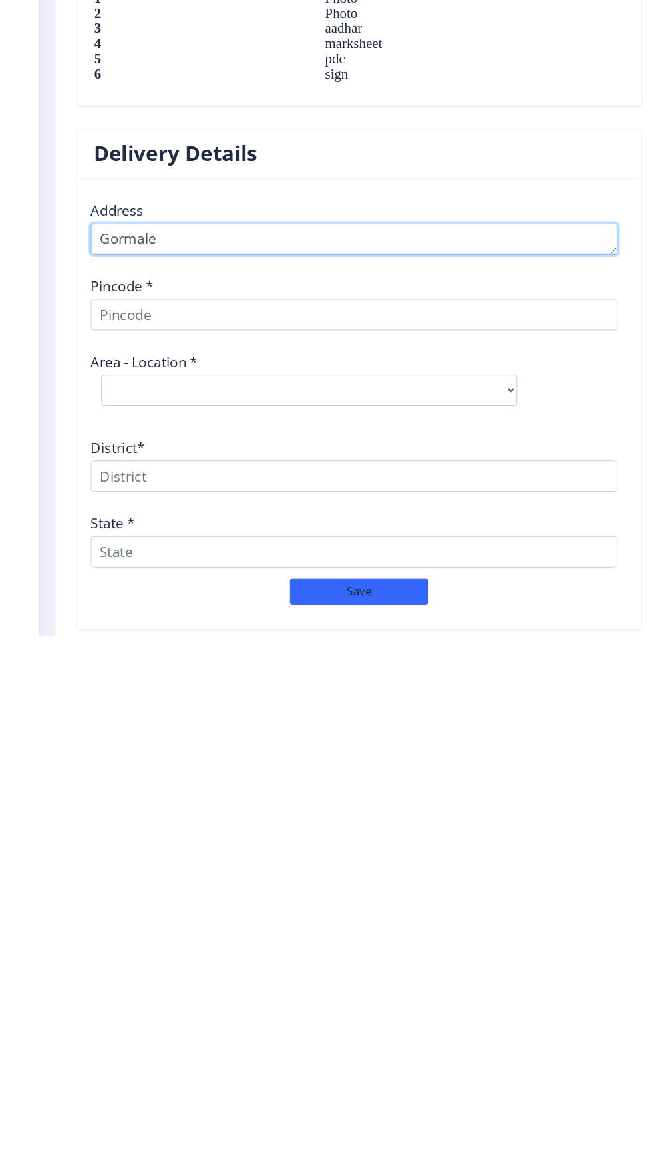
type textarea "Gormale"
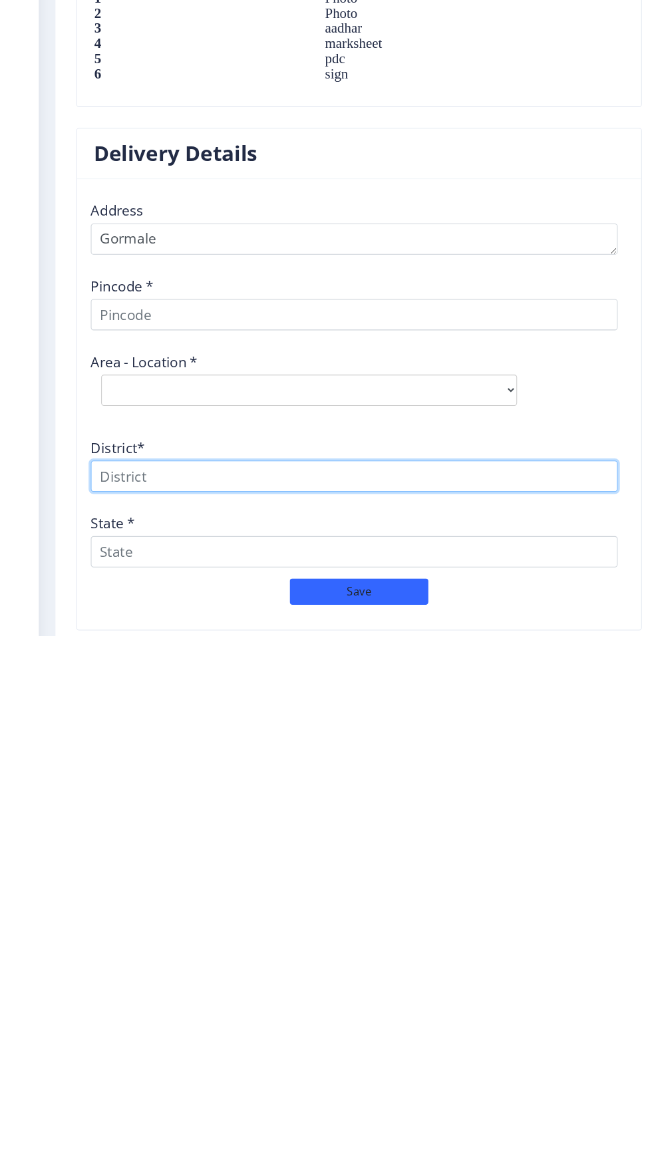
click at [222, 1006] on input at bounding box center [340, 1021] width 506 height 30
type input "Solapur"
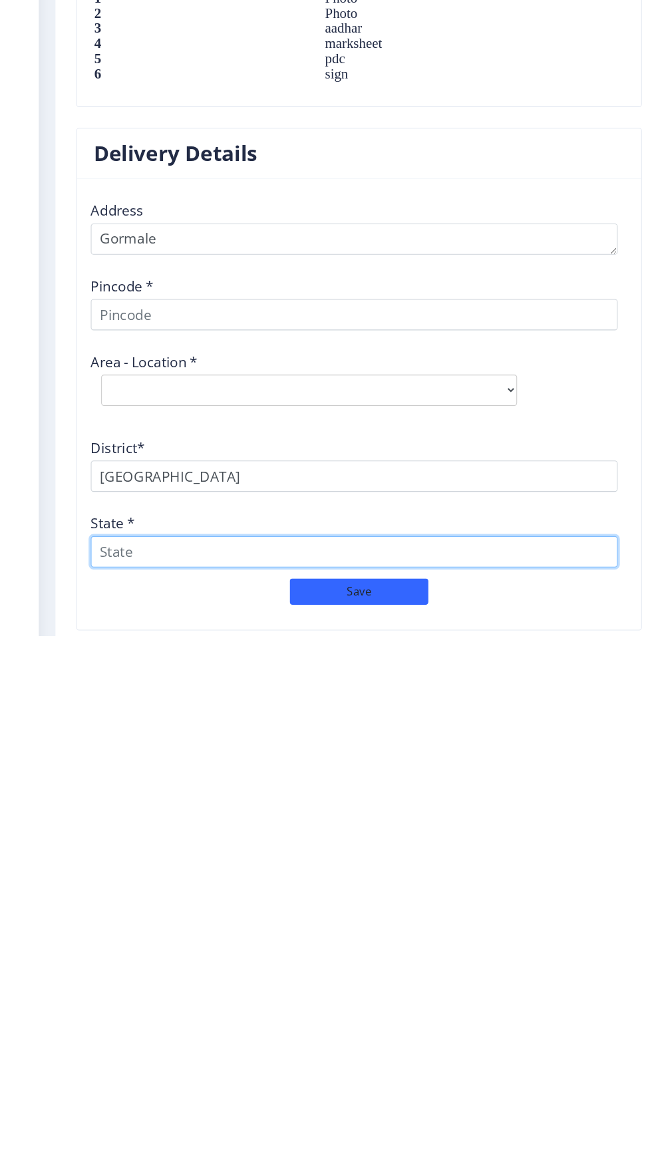
click at [191, 1079] on input "State *" at bounding box center [340, 1094] width 506 height 30
type input "Maharashtra"
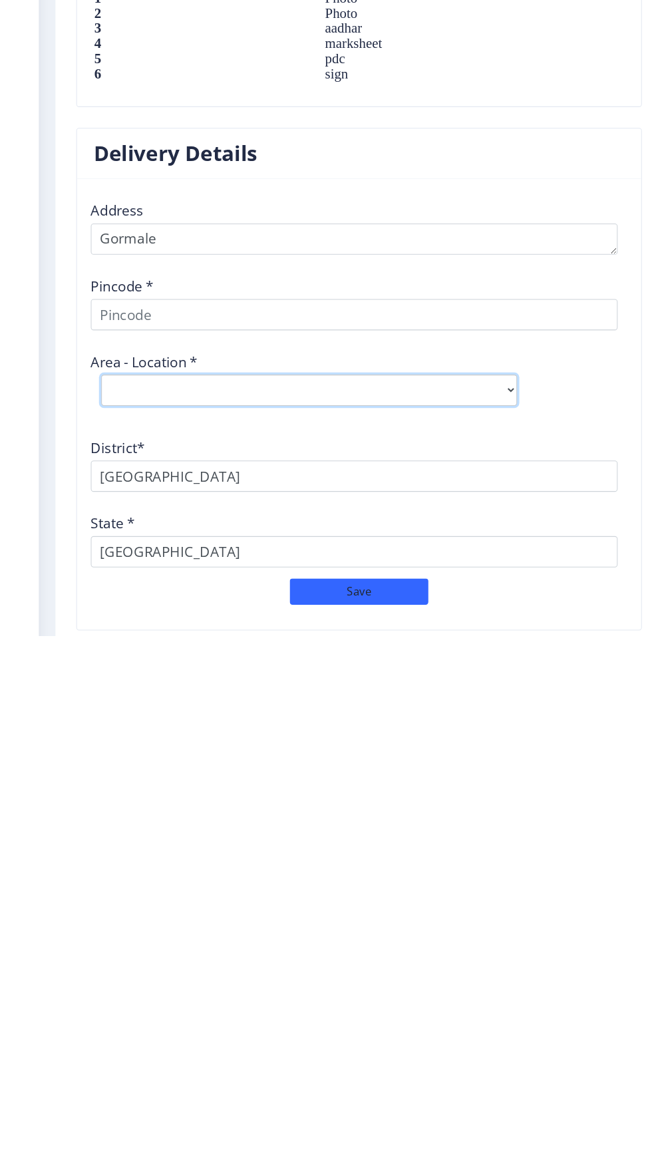
click at [222, 924] on select "Select Area Location" at bounding box center [296, 939] width 399 height 30
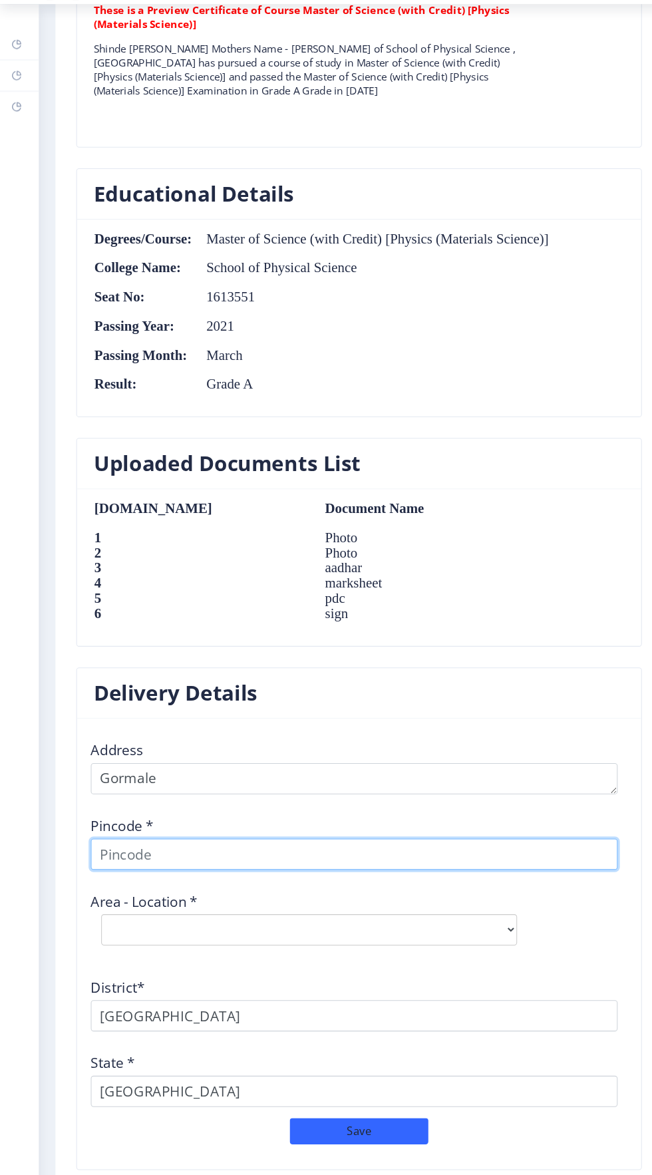
click at [251, 851] on input at bounding box center [340, 866] width 506 height 30
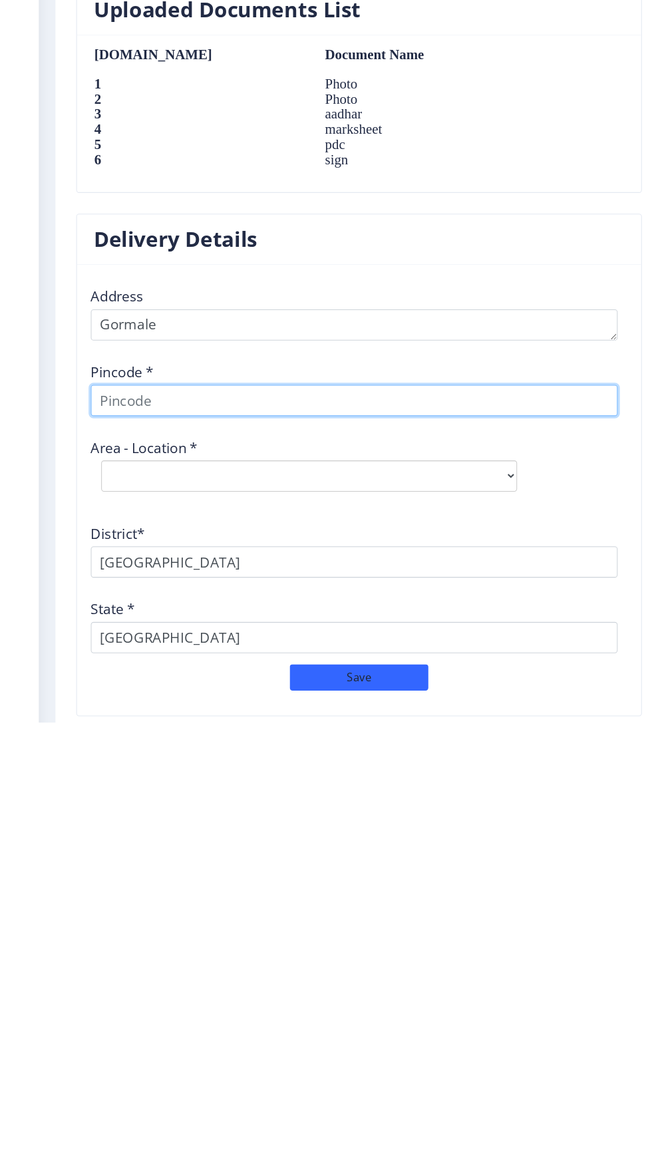
type input "1"
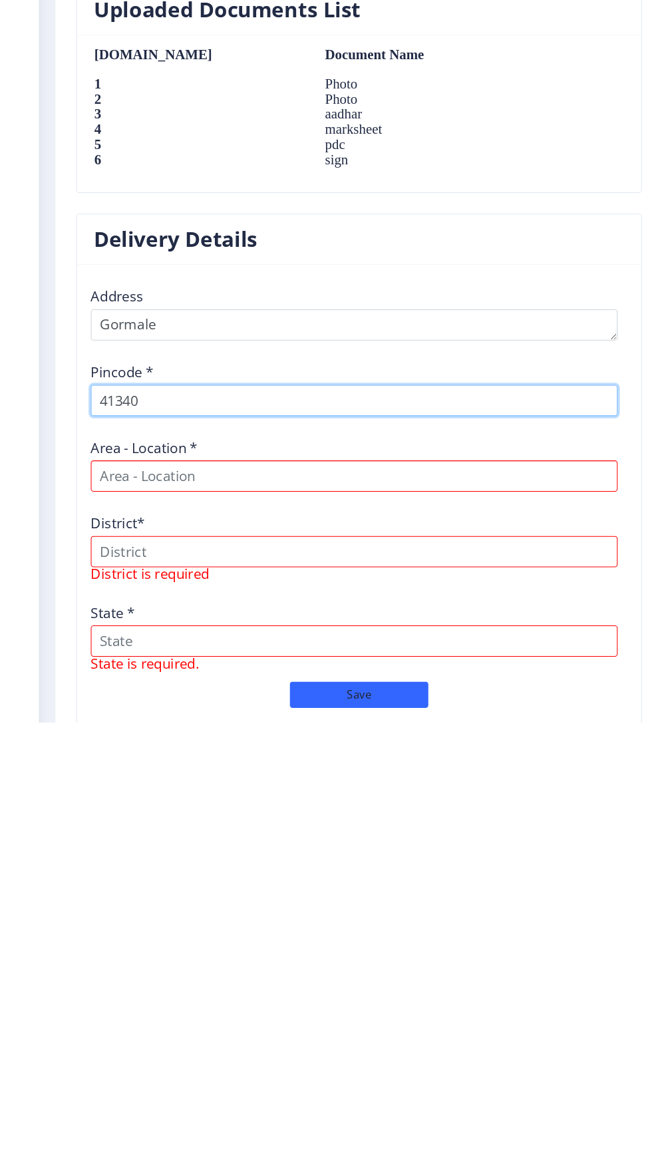
type input "413404"
select select
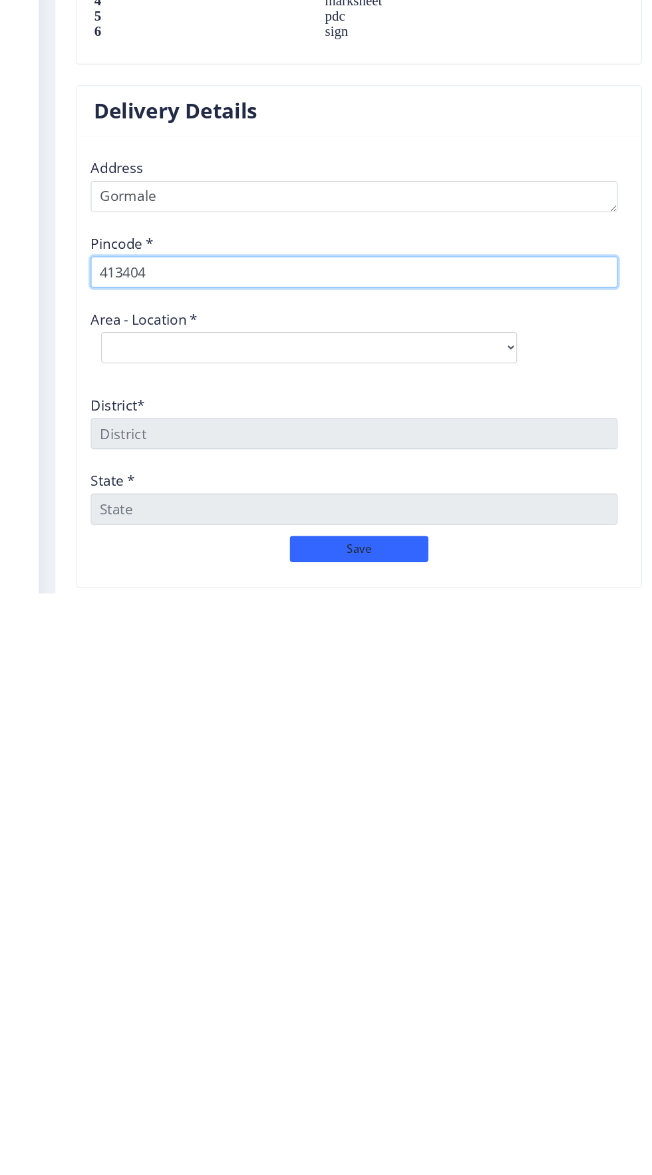
type input "413404"
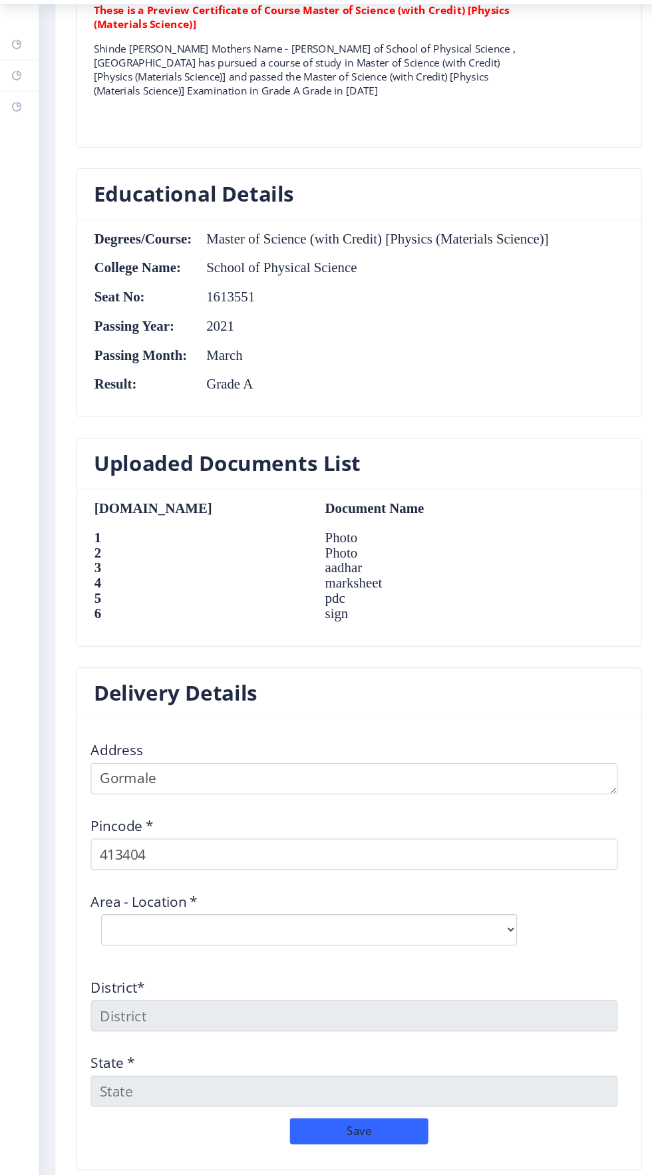
scroll to position [76, 0]
click at [270, 924] on select "Select Area Location Chikharde B.O Ghari B.O Gormale B.O Kari B.O Nari B.O Pand…" at bounding box center [296, 939] width 399 height 30
select select "3: Object"
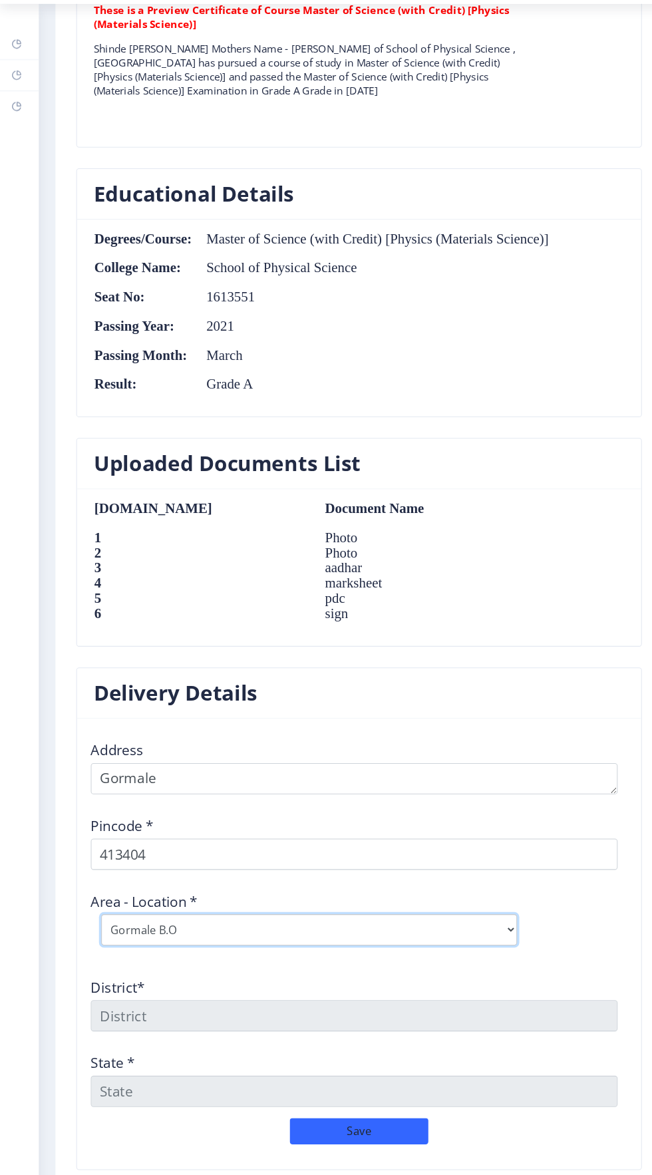
click at [97, 924] on select "Select Area Location Chikharde B.O Ghari B.O Gormale B.O Kari B.O Nari B.O Pand…" at bounding box center [296, 939] width 399 height 30
type input "SOLAPUR"
type input "Maharashtra"
click at [264, 924] on select "Select Area Location Chikharde B.O Ghari B.O Gormale B.O Kari B.O Nari B.O Pand…" at bounding box center [296, 939] width 399 height 30
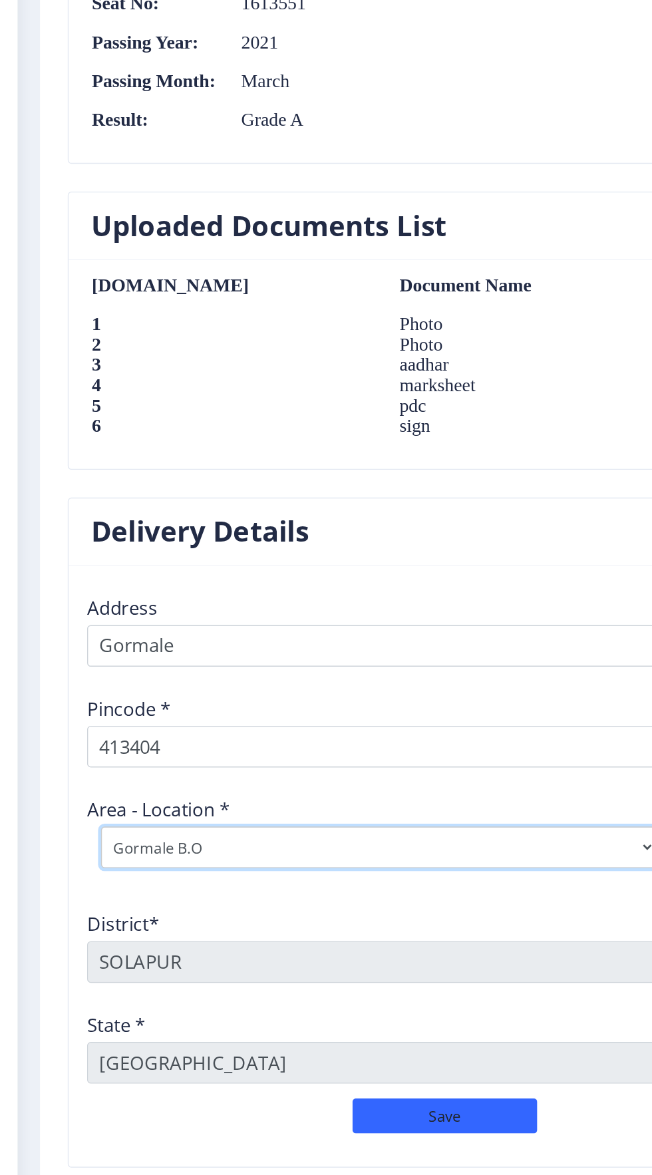
scroll to position [75, 0]
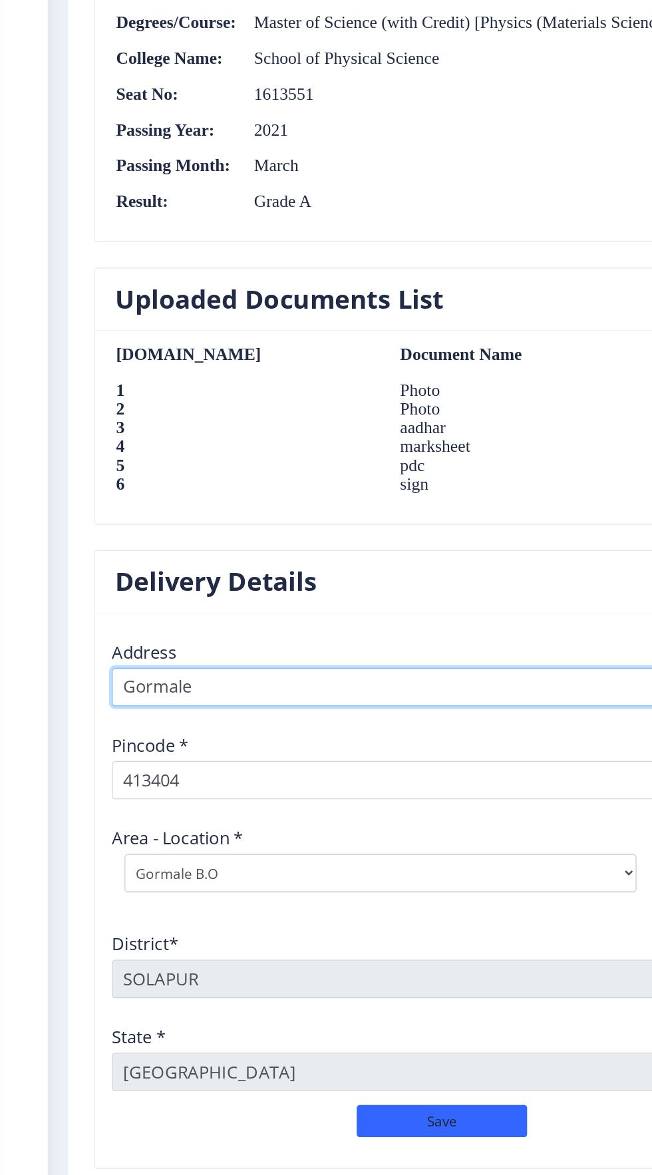
click at [251, 779] on textarea at bounding box center [340, 794] width 506 height 30
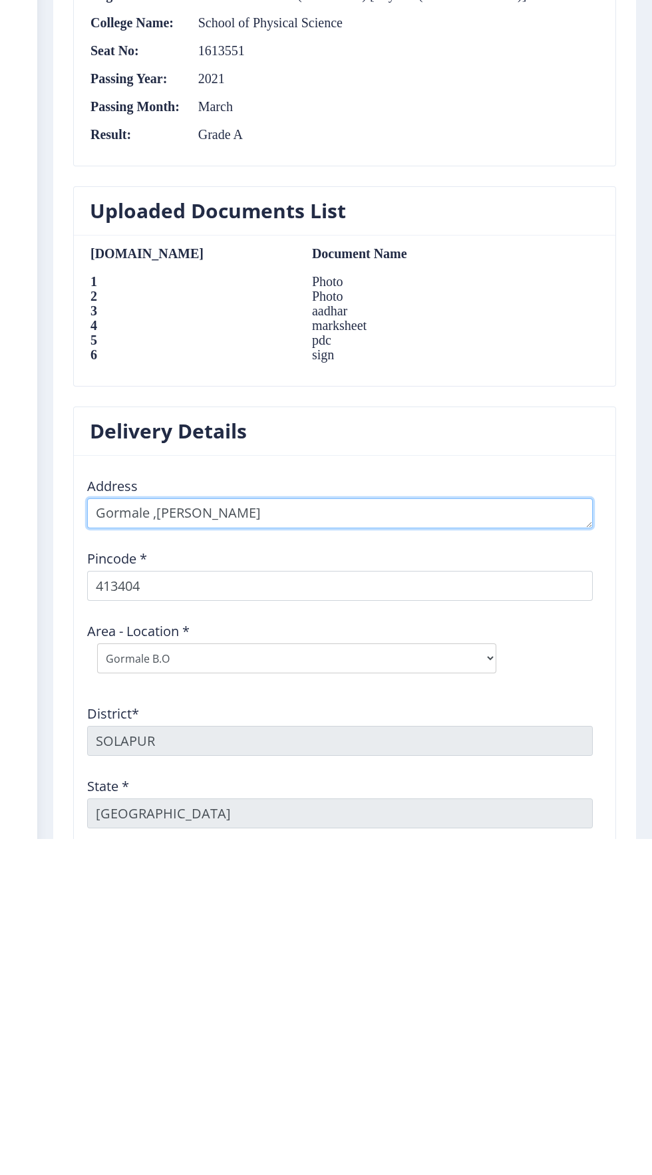
scroll to position [1062, 0]
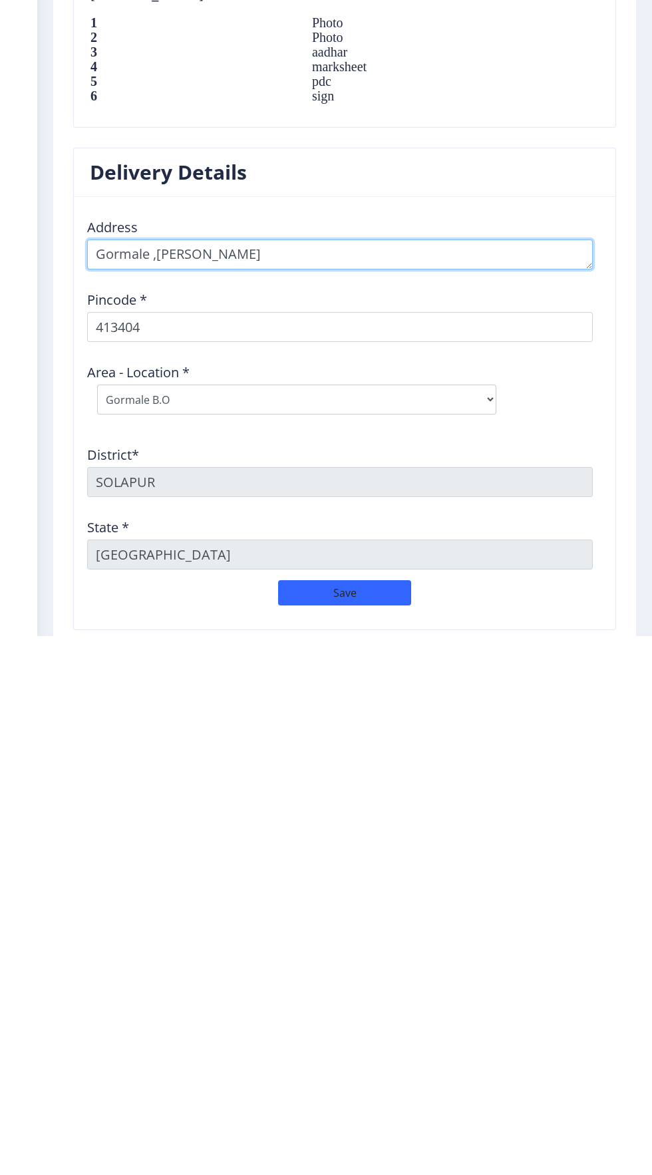
type textarea "Gormale ,Tal -Barshi"
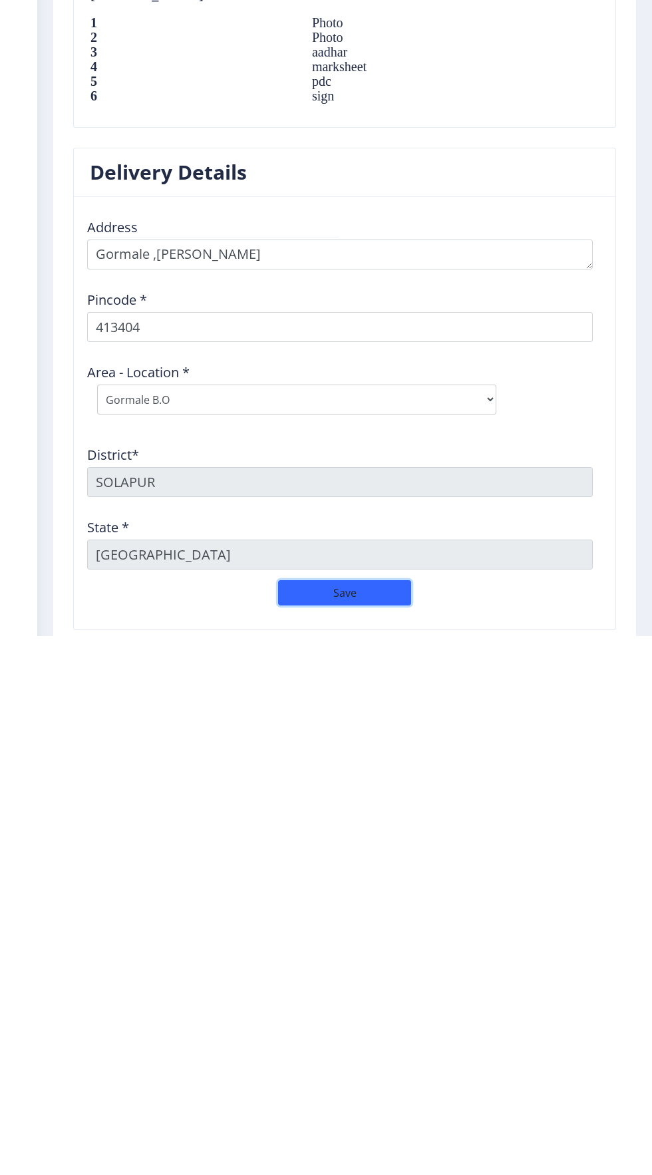
click at [357, 1120] on button "Save" at bounding box center [344, 1132] width 133 height 25
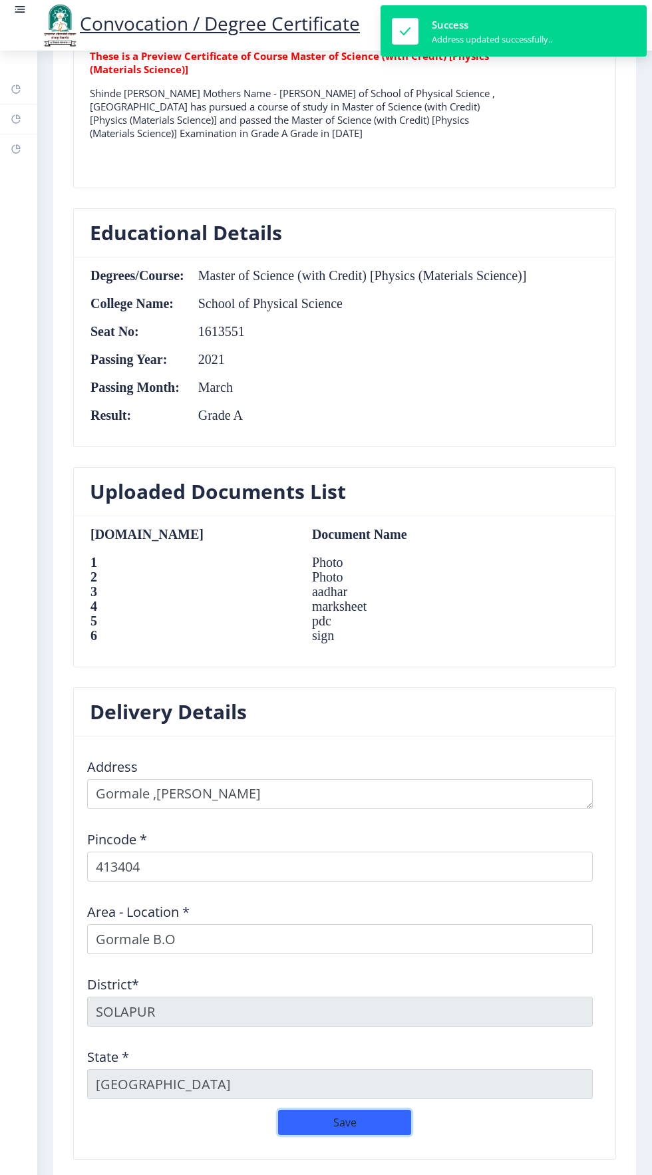
scroll to position [1091, 0]
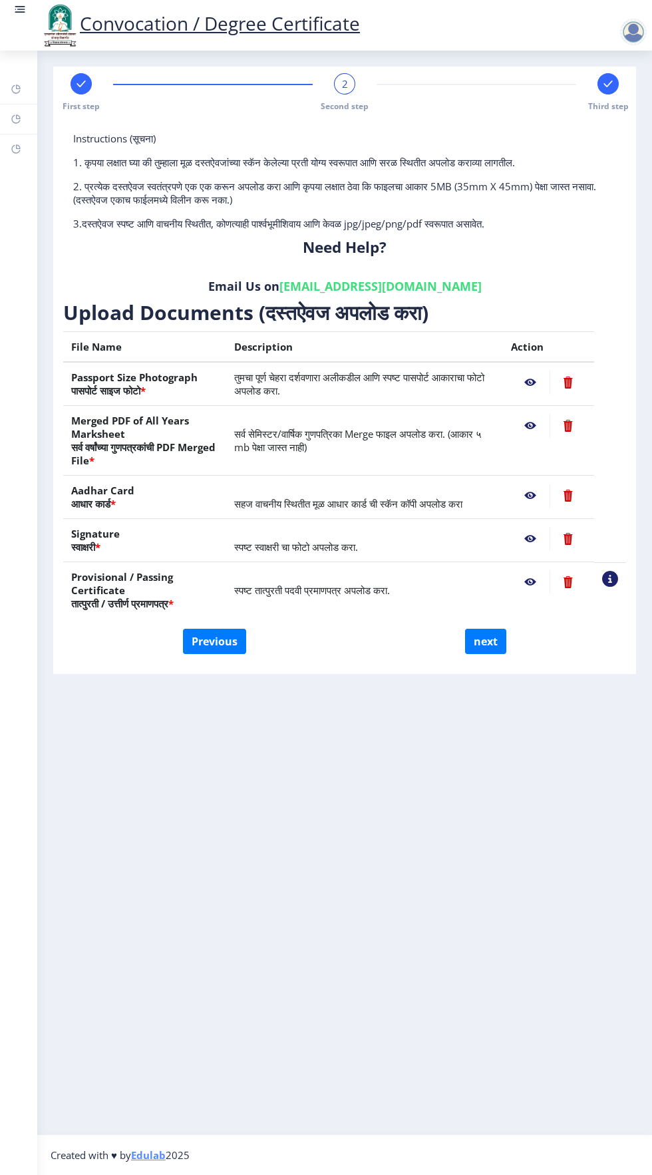
scroll to position [0, 0]
click at [492, 640] on button "next" at bounding box center [485, 641] width 41 height 25
select select
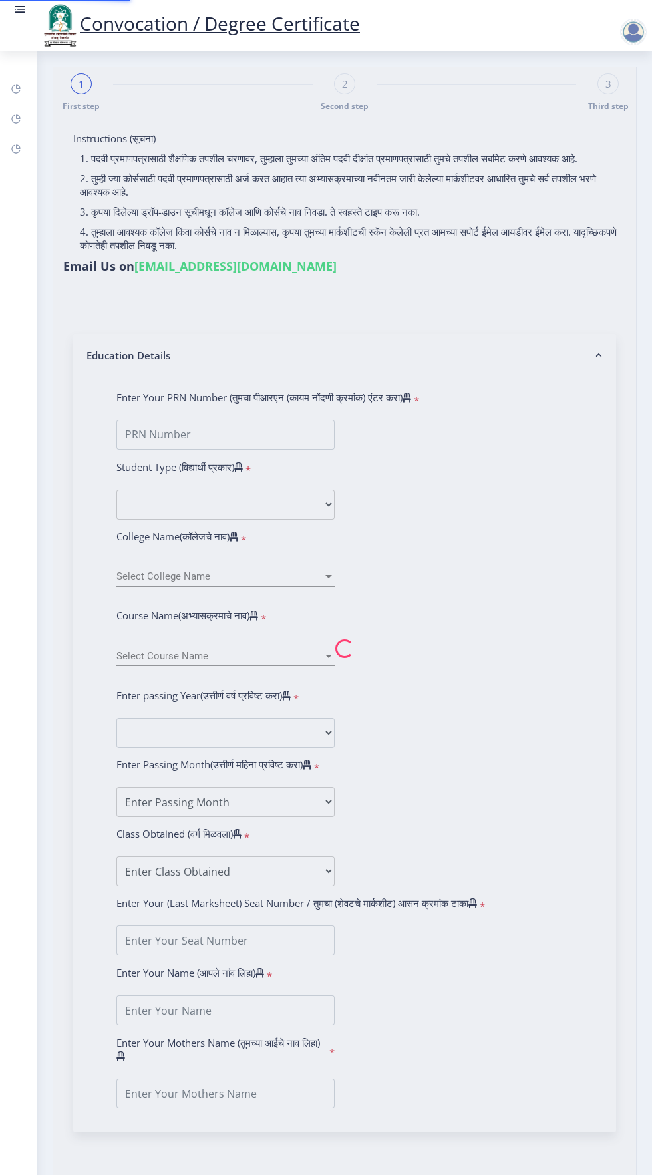
select select
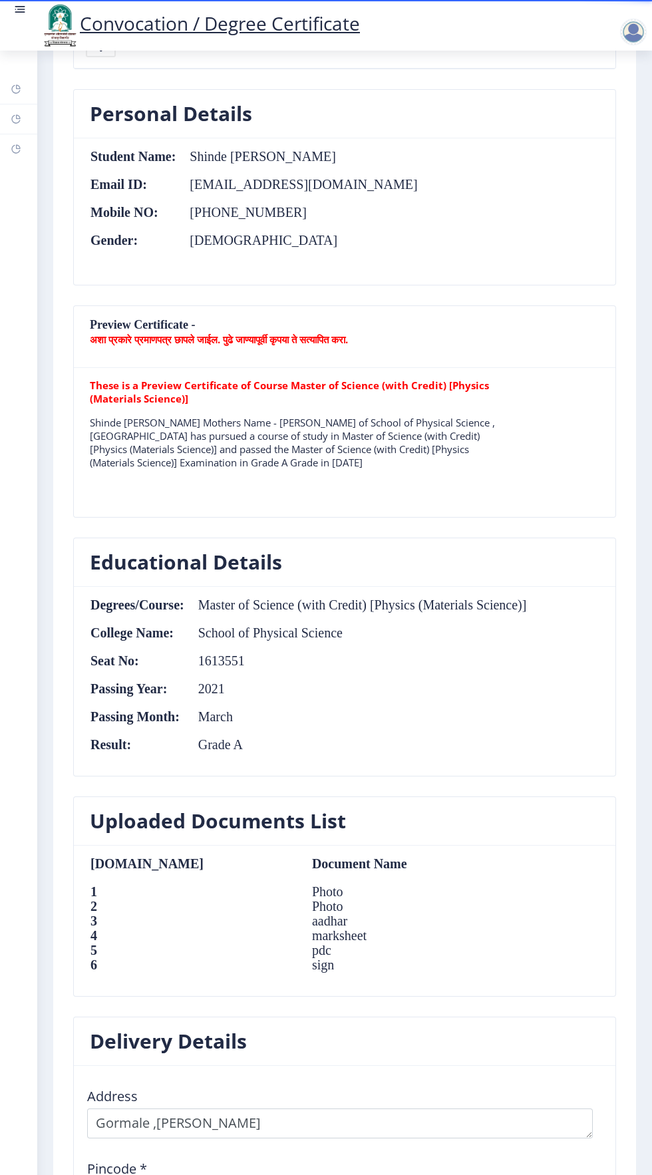
scroll to position [1091, 0]
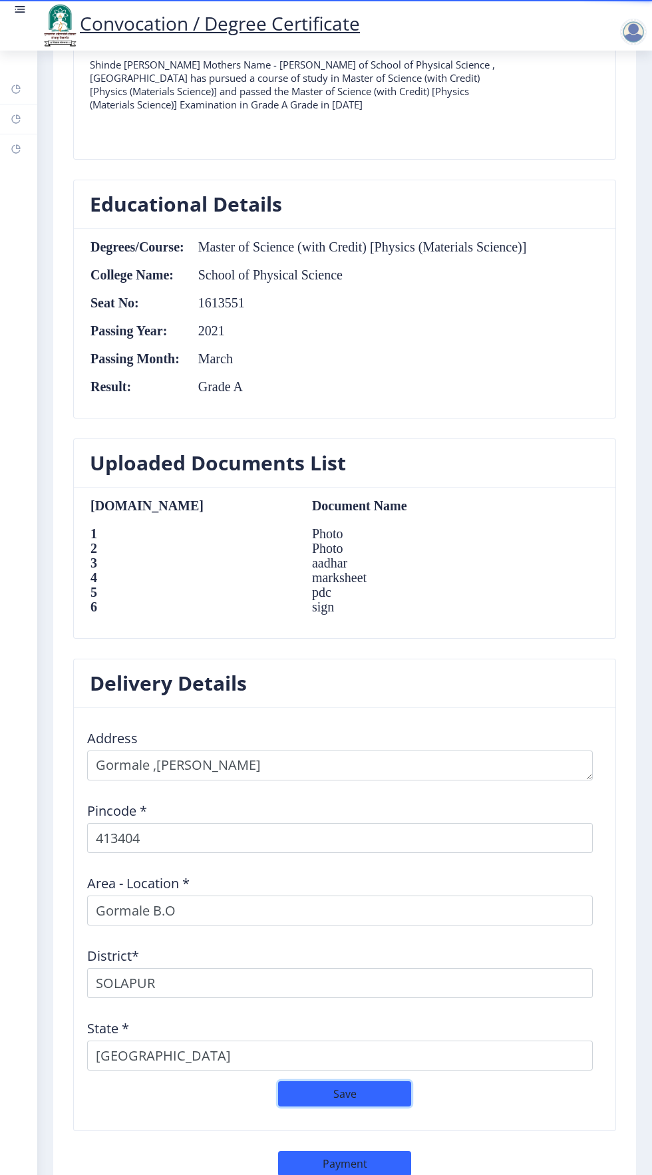
click at [336, 1096] on button "Save" at bounding box center [344, 1093] width 133 height 25
click at [343, 1158] on button "Payment" at bounding box center [344, 1163] width 133 height 25
select select "sealed"
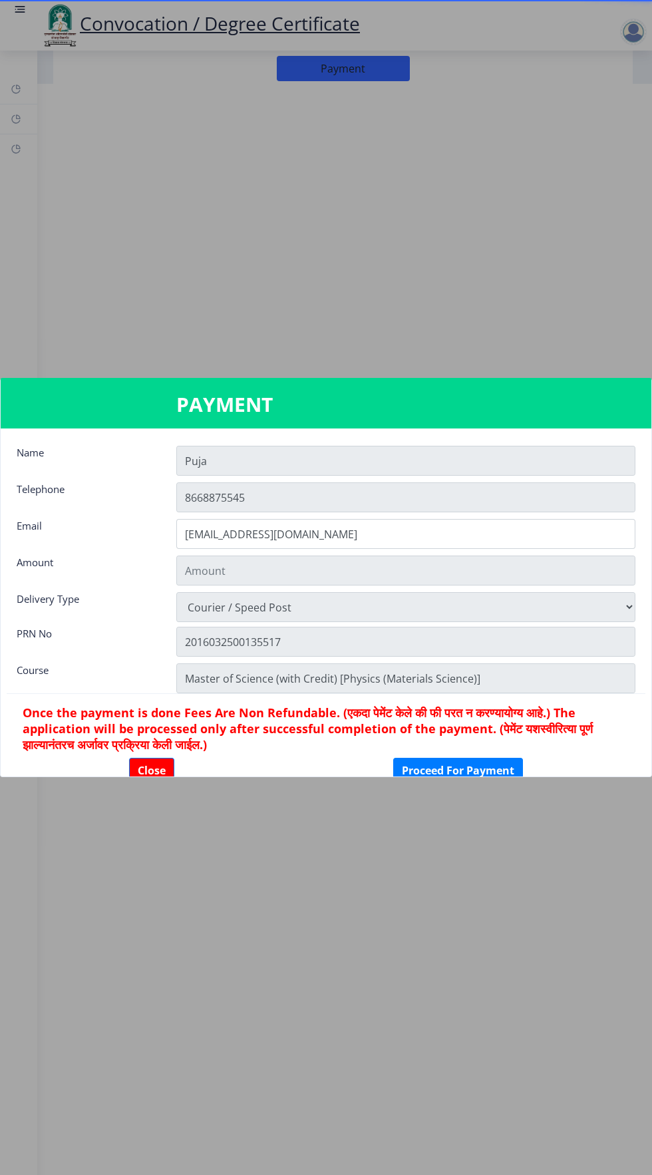
type input "1885"
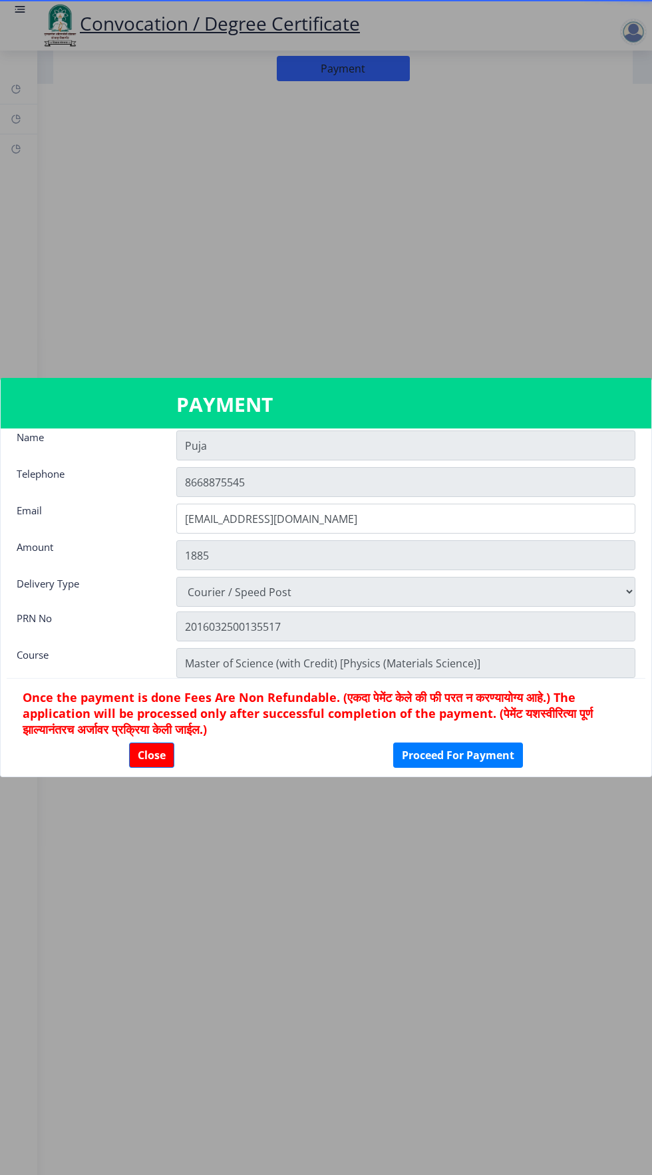
scroll to position [7, 0]
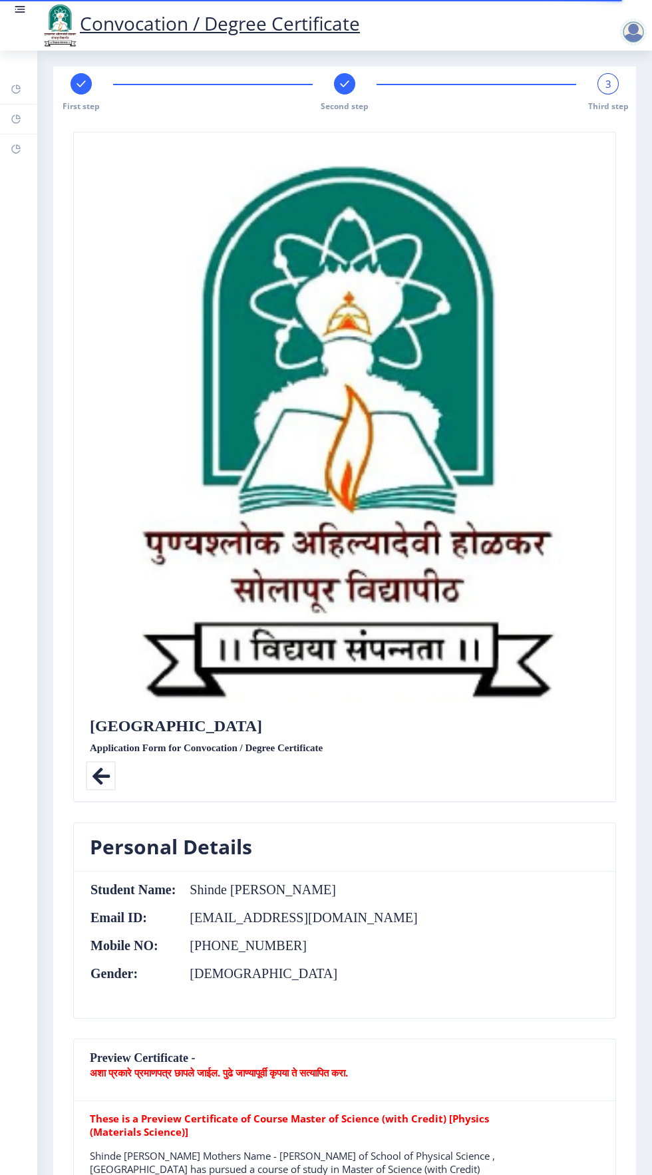
scroll to position [1108, 0]
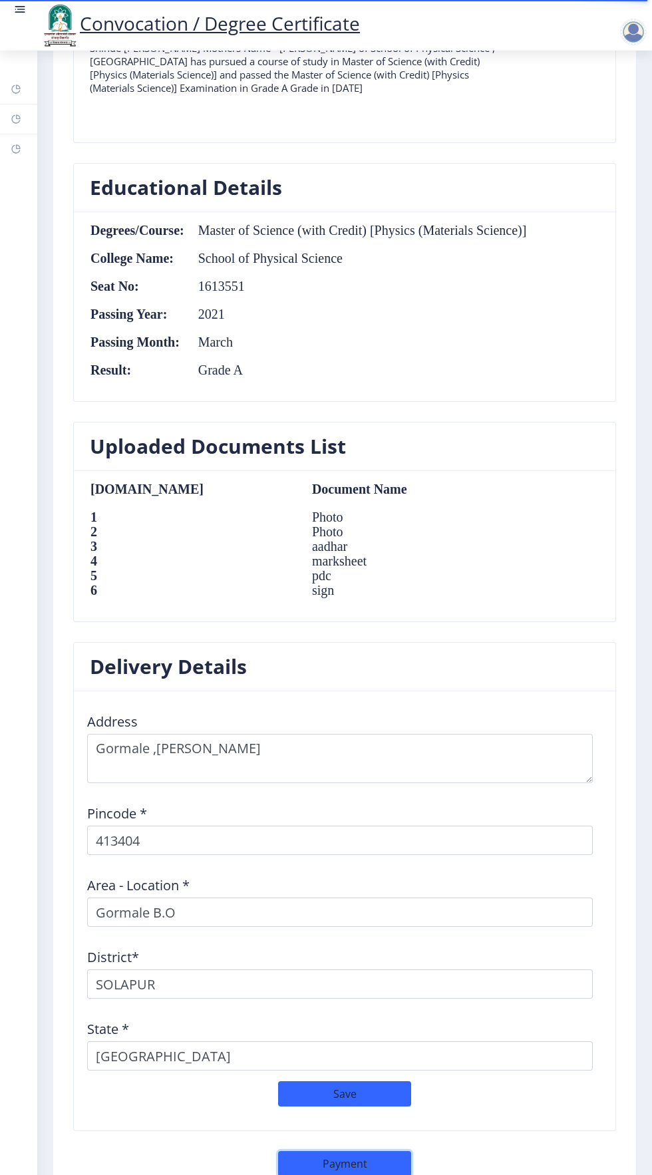
click at [342, 1157] on button "Payment" at bounding box center [344, 1163] width 133 height 25
select select "sealed"
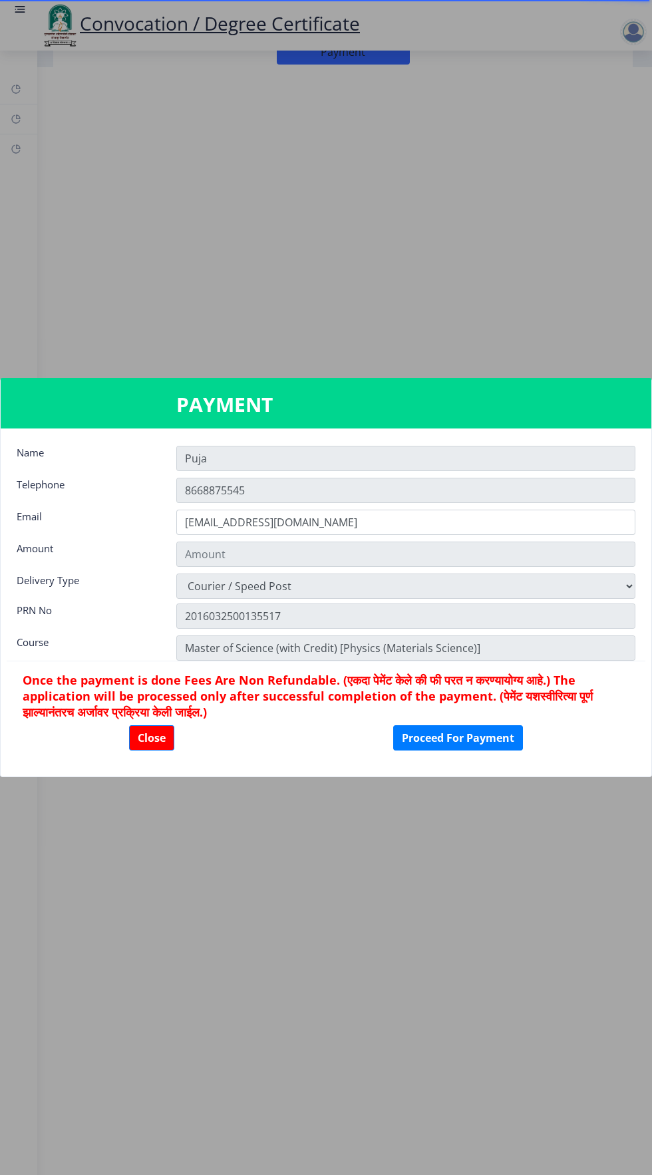
type input "1885"
click at [149, 738] on button "Close" at bounding box center [151, 737] width 45 height 25
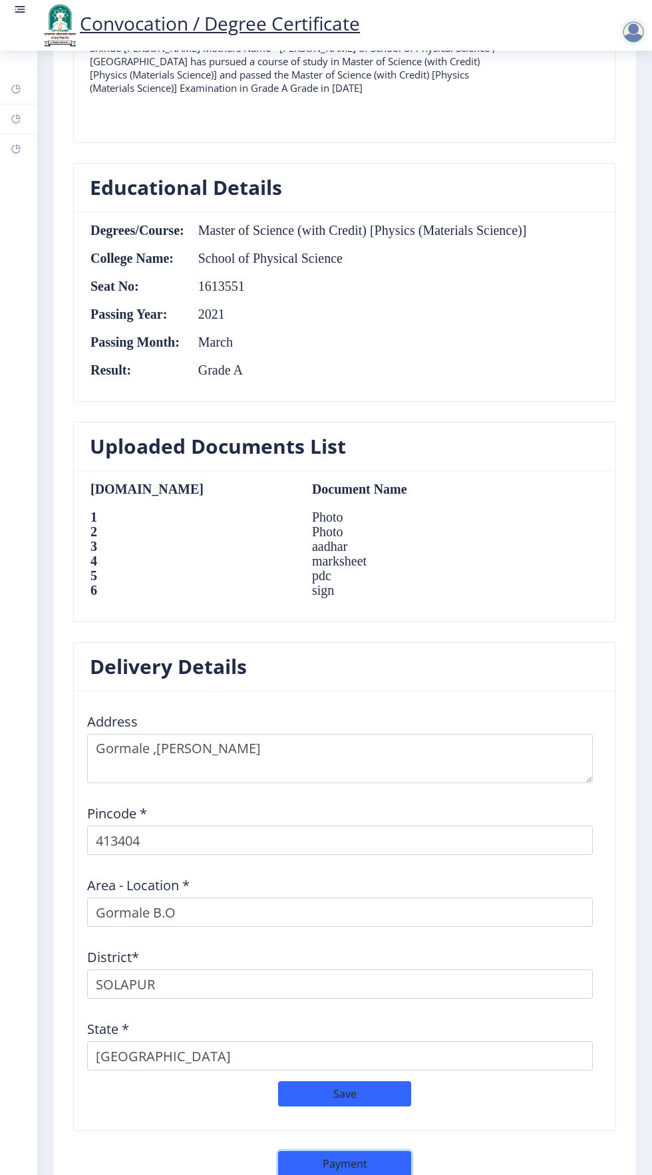
click at [347, 1151] on button "Payment" at bounding box center [344, 1163] width 133 height 25
select select "sealed"
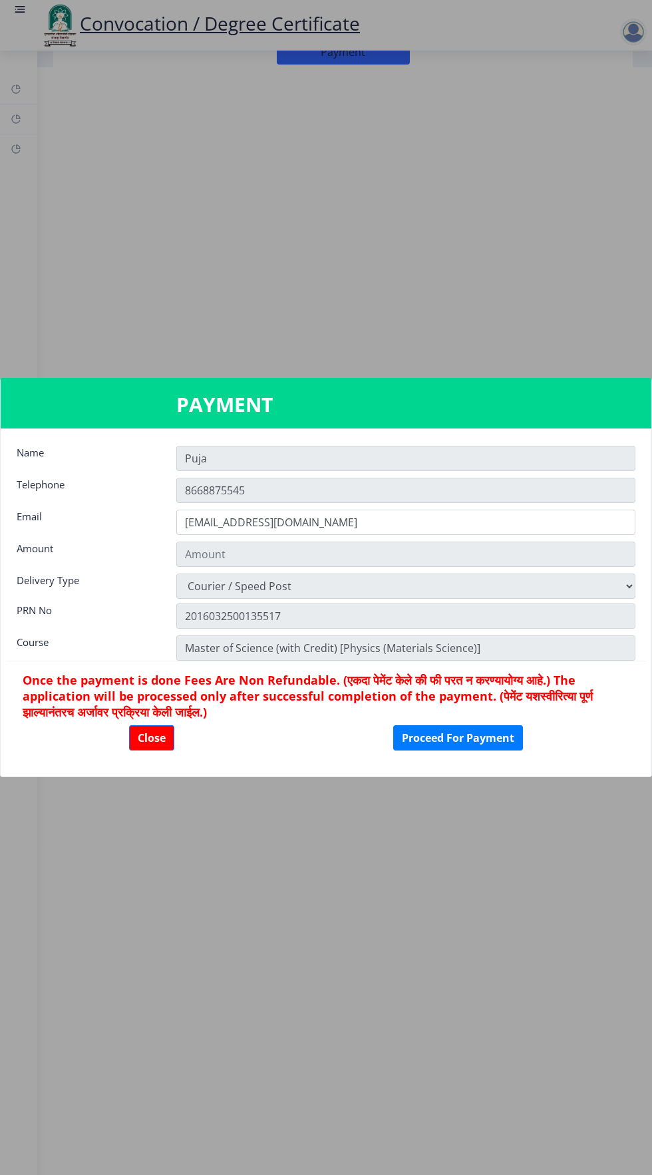
scroll to position [0, 0]
type input "1885"
click at [454, 744] on button "Proceed For Payment" at bounding box center [458, 737] width 130 height 25
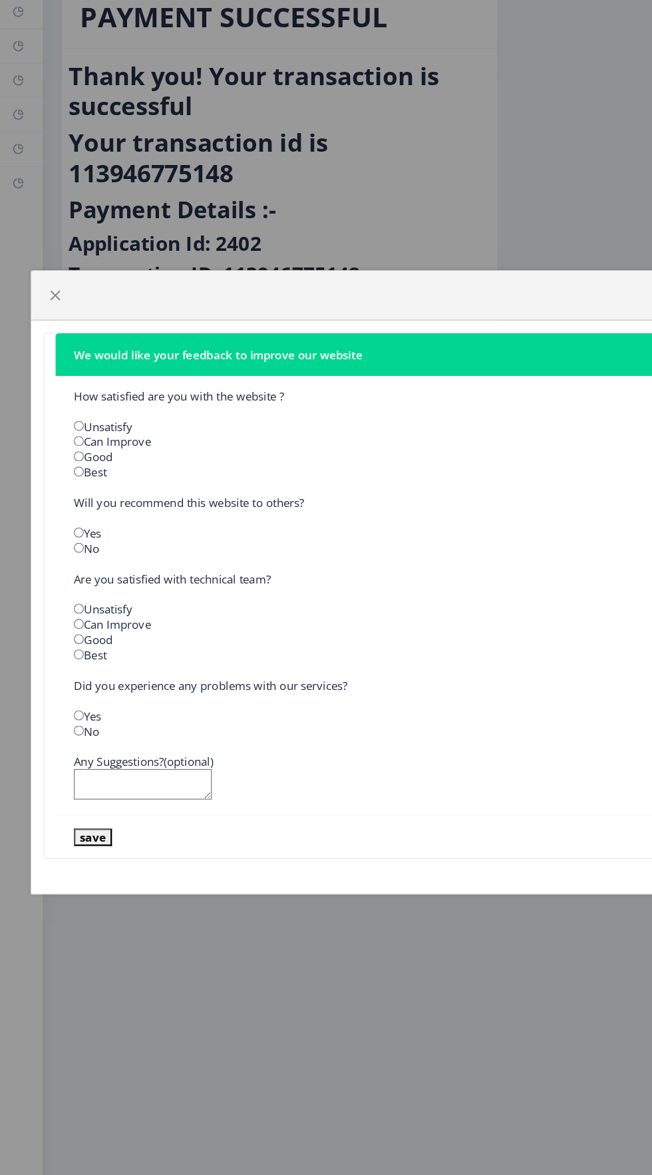
click at [70, 542] on input "radio" at bounding box center [69, 543] width 9 height 9
radio input "true"
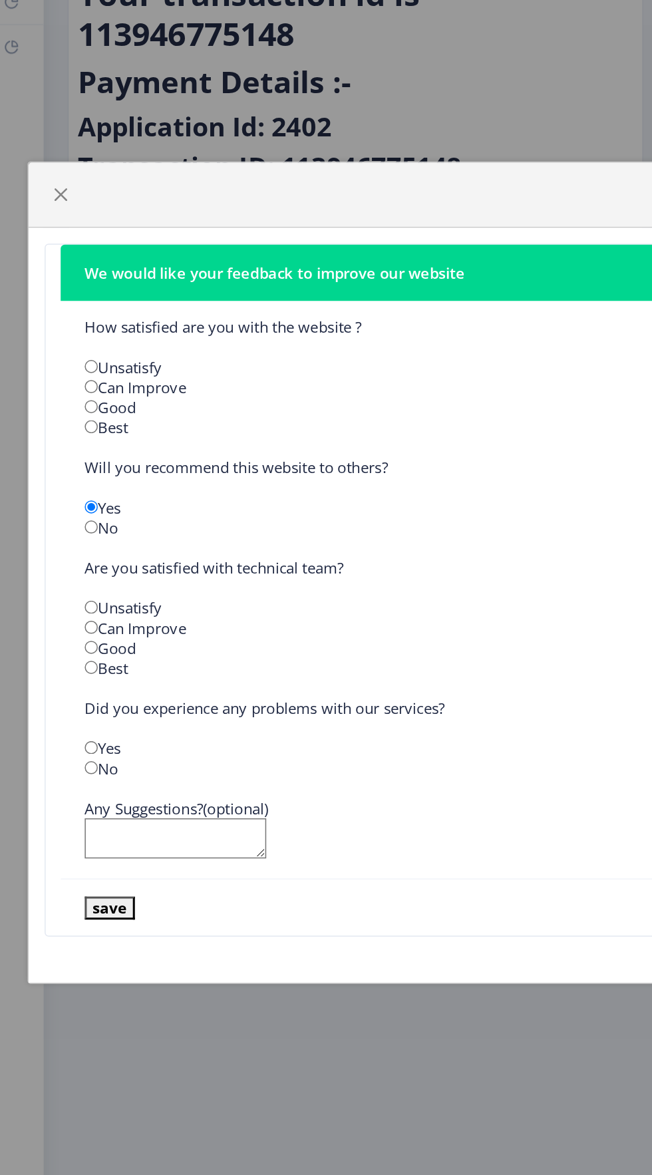
click at [73, 460] on input "radio" at bounding box center [69, 464] width 9 height 9
radio input "true"
click at [71, 637] on input "radio" at bounding box center [69, 637] width 9 height 9
radio input "true"
click at [69, 715] on input "radio" at bounding box center [69, 716] width 9 height 9
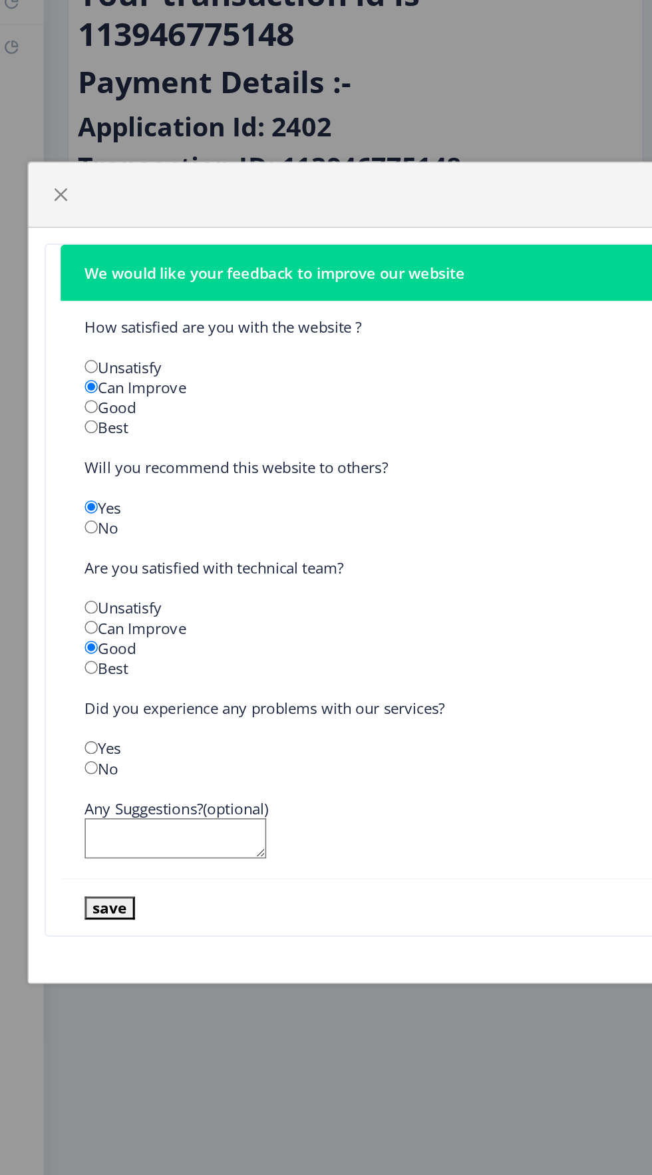
radio input "true"
click at [80, 814] on button "save" at bounding box center [81, 809] width 33 height 15
